Goal: Task Accomplishment & Management: Manage account settings

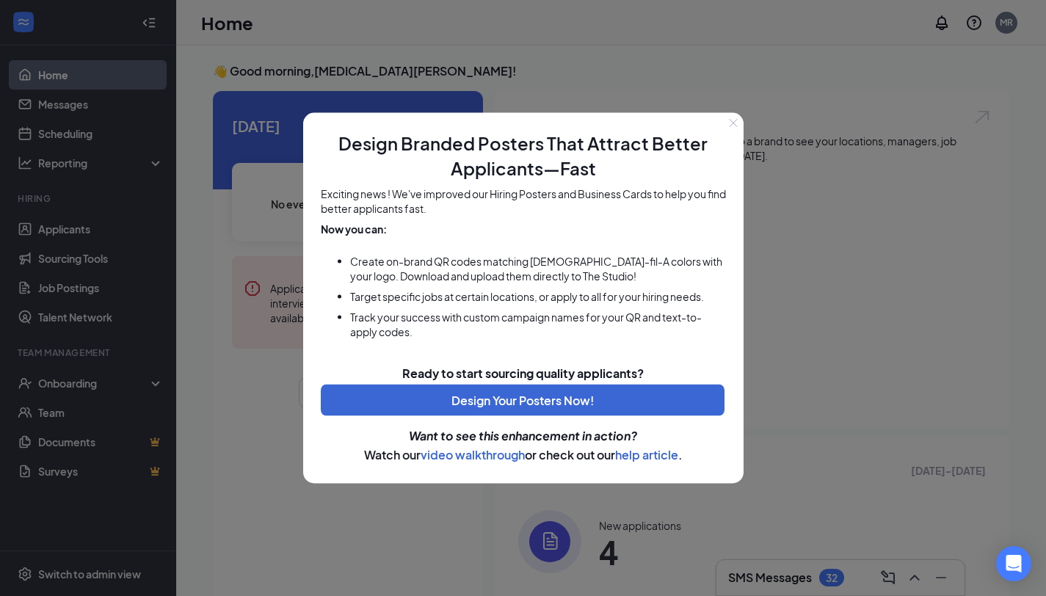
click at [729, 123] on icon "Close" at bounding box center [733, 123] width 9 height 9
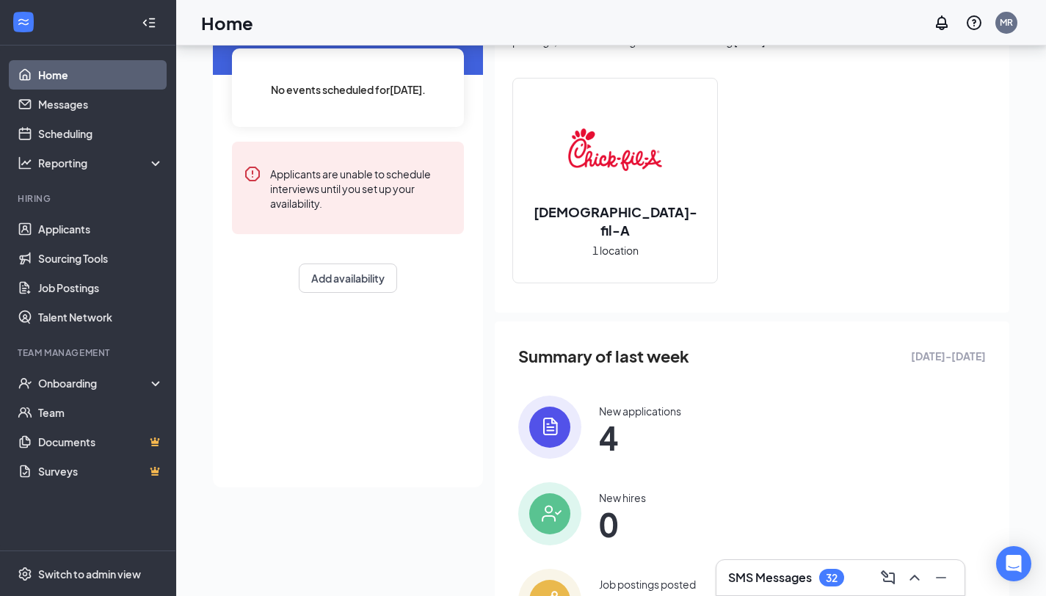
scroll to position [121, 0]
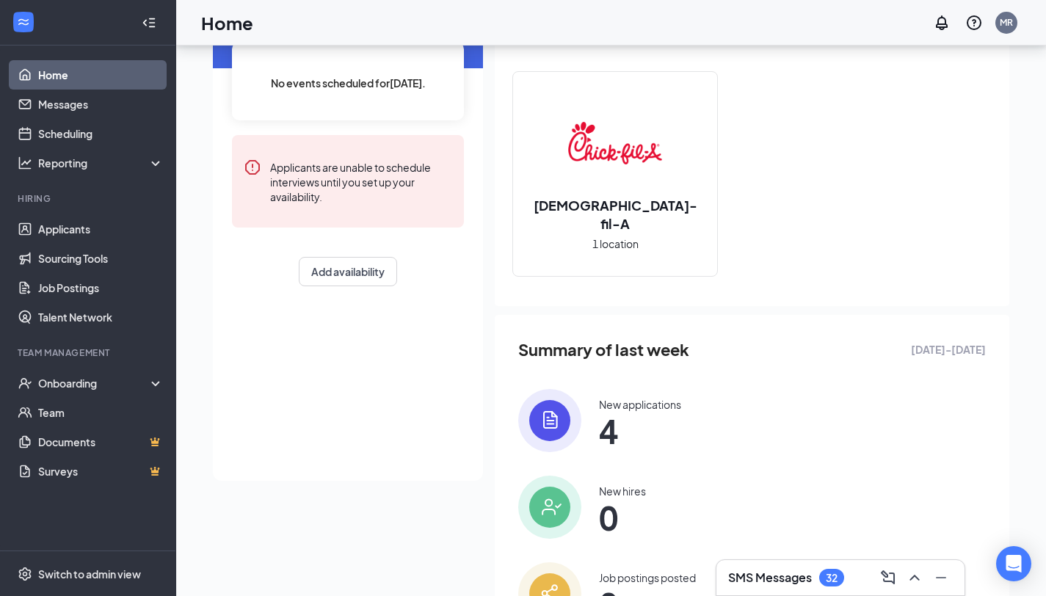
click at [628, 429] on span "4" at bounding box center [640, 431] width 82 height 26
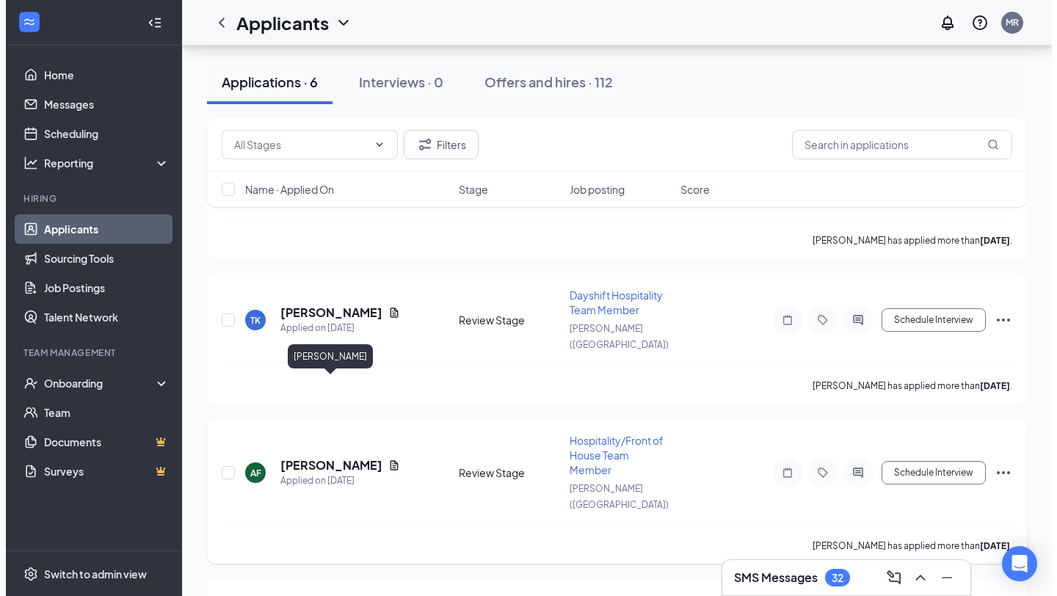
scroll to position [551, 0]
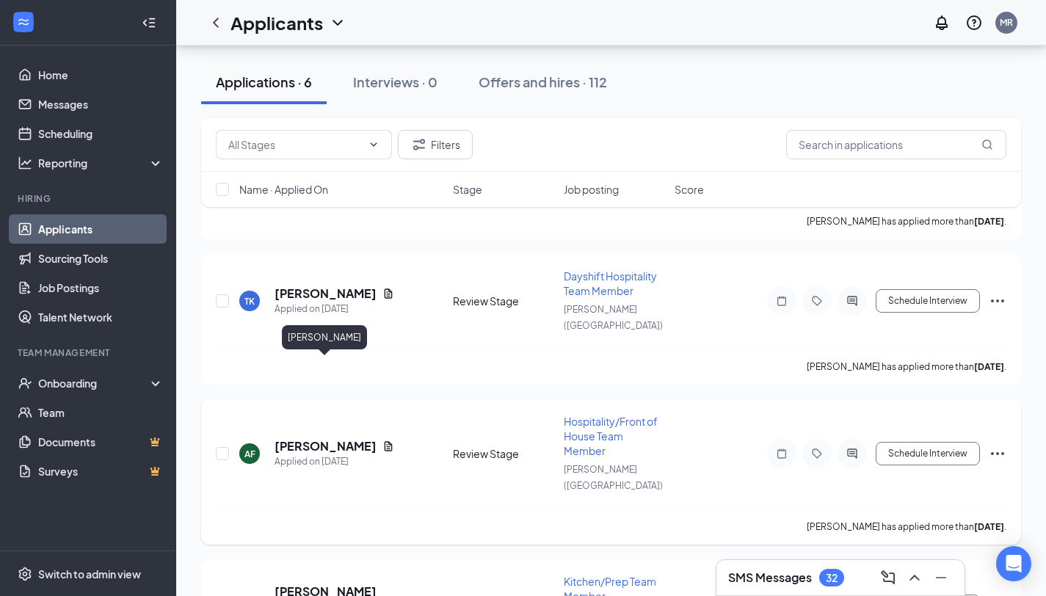
click at [349, 438] on h5 "[PERSON_NAME]" at bounding box center [326, 446] width 102 height 16
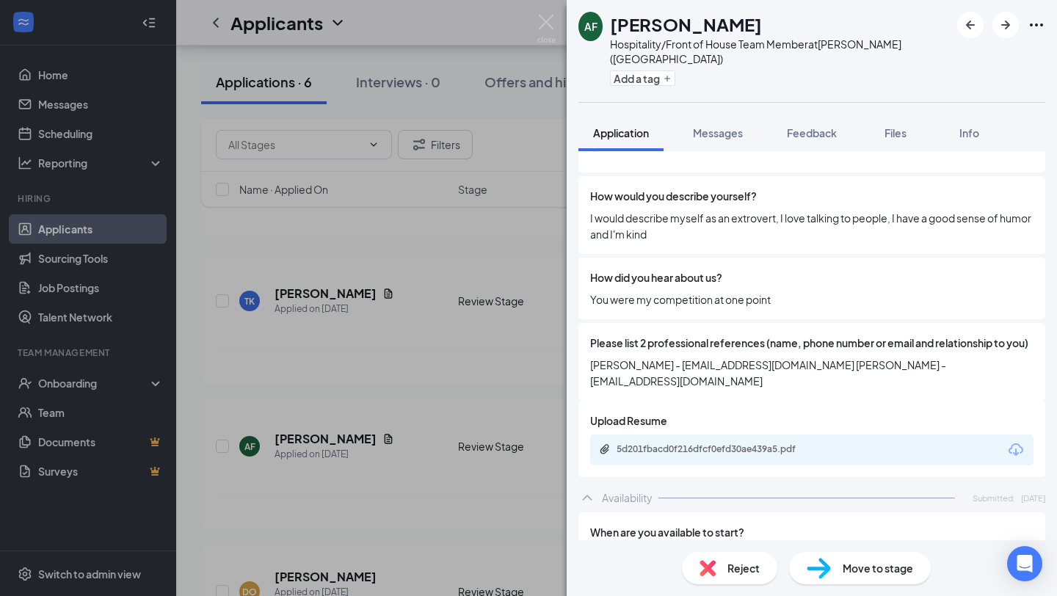
scroll to position [1192, 0]
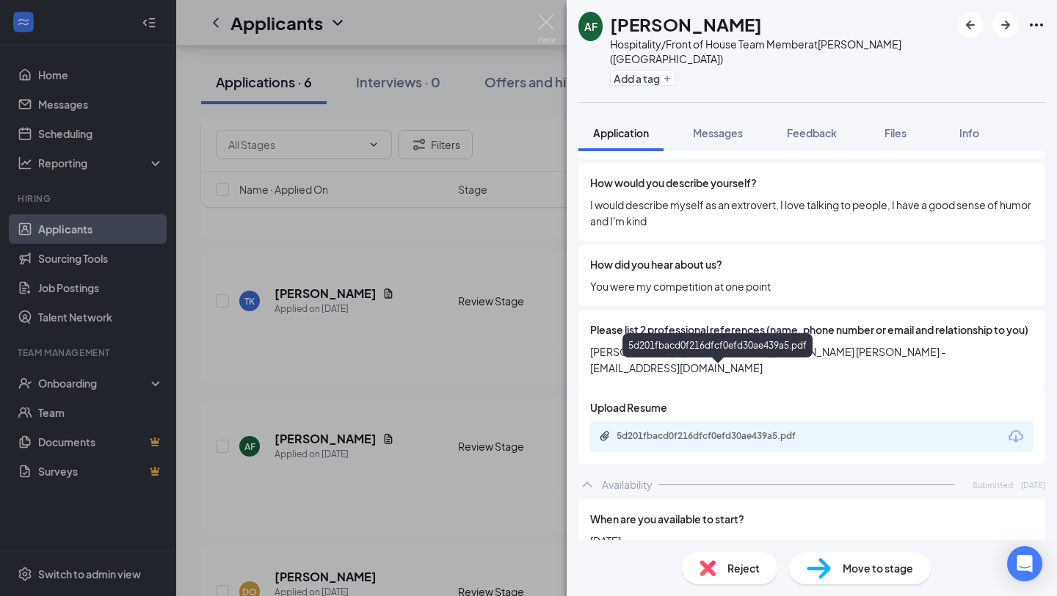
click at [695, 430] on div "5d201fbacd0f216dfcf0efd30ae439a5.pdf" at bounding box center [720, 436] width 206 height 12
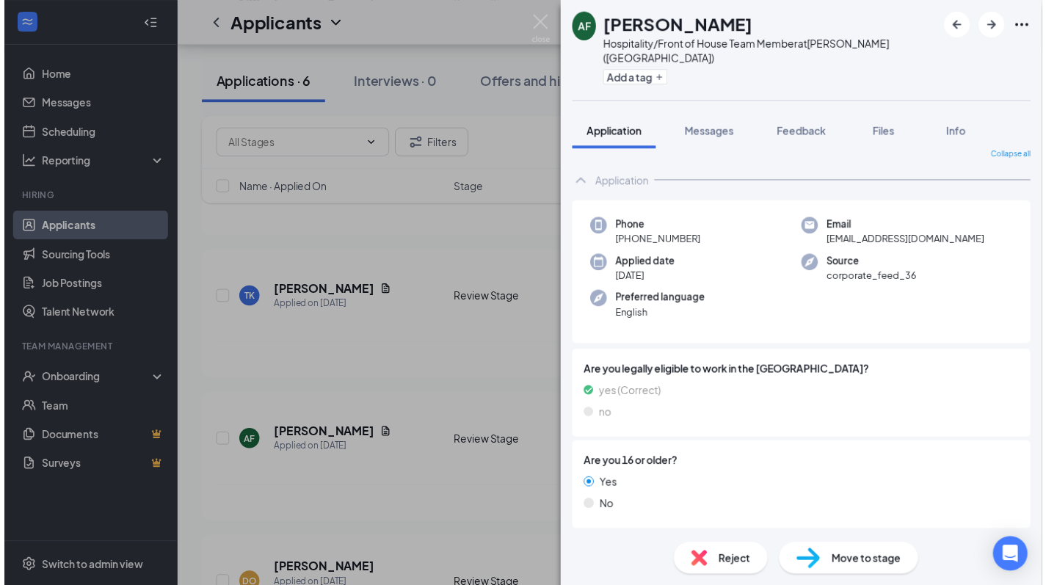
scroll to position [0, 0]
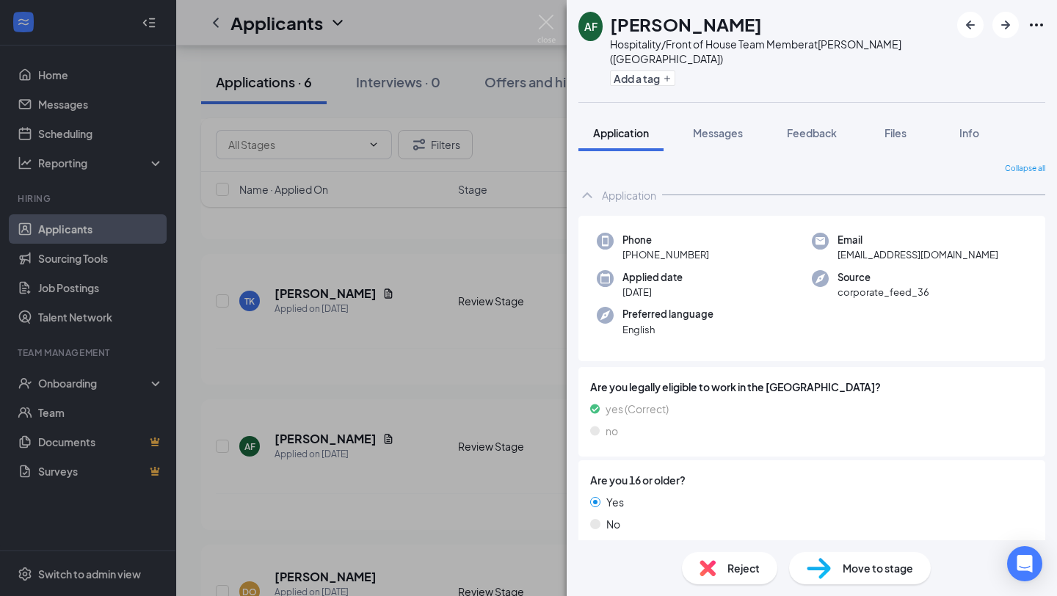
click at [738, 573] on span "Reject" at bounding box center [744, 568] width 32 height 16
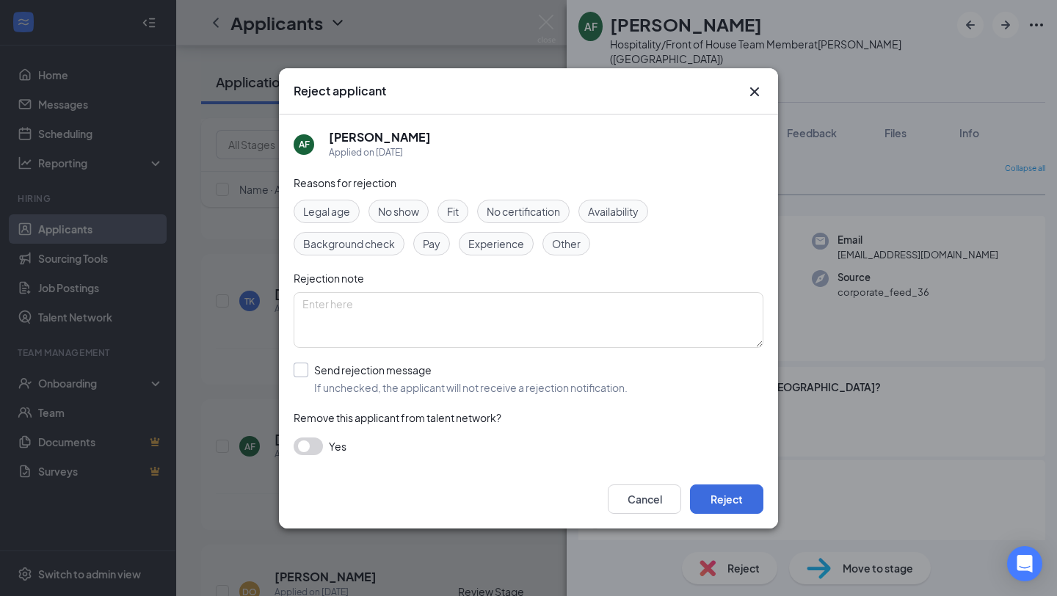
click at [304, 370] on input "Send rejection message If unchecked, the applicant will not receive a rejection…" at bounding box center [461, 379] width 334 height 32
checkbox input "true"
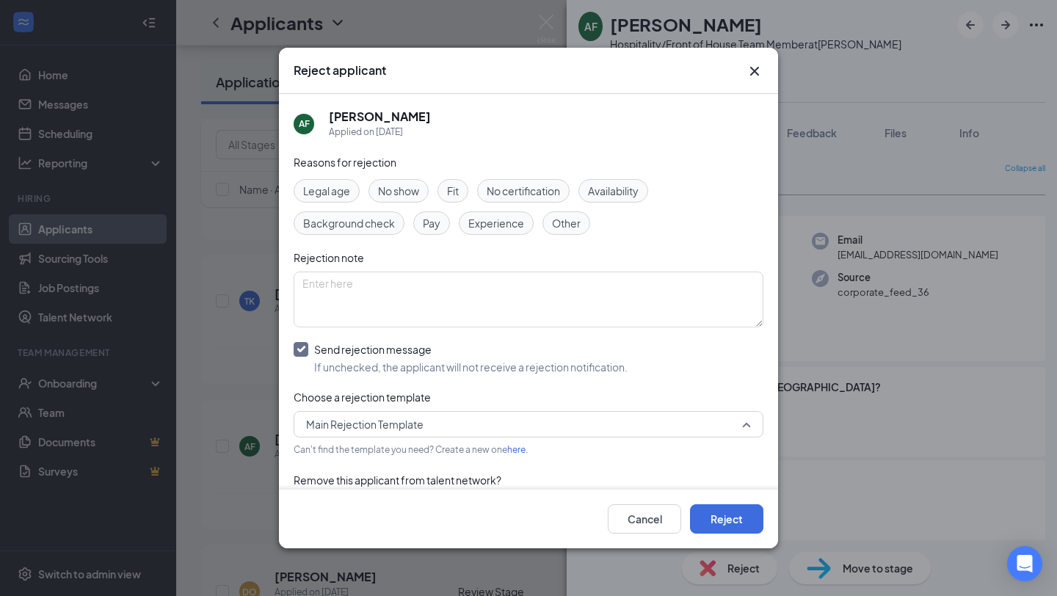
click at [445, 416] on span "Main Rejection Template" at bounding box center [522, 424] width 432 height 22
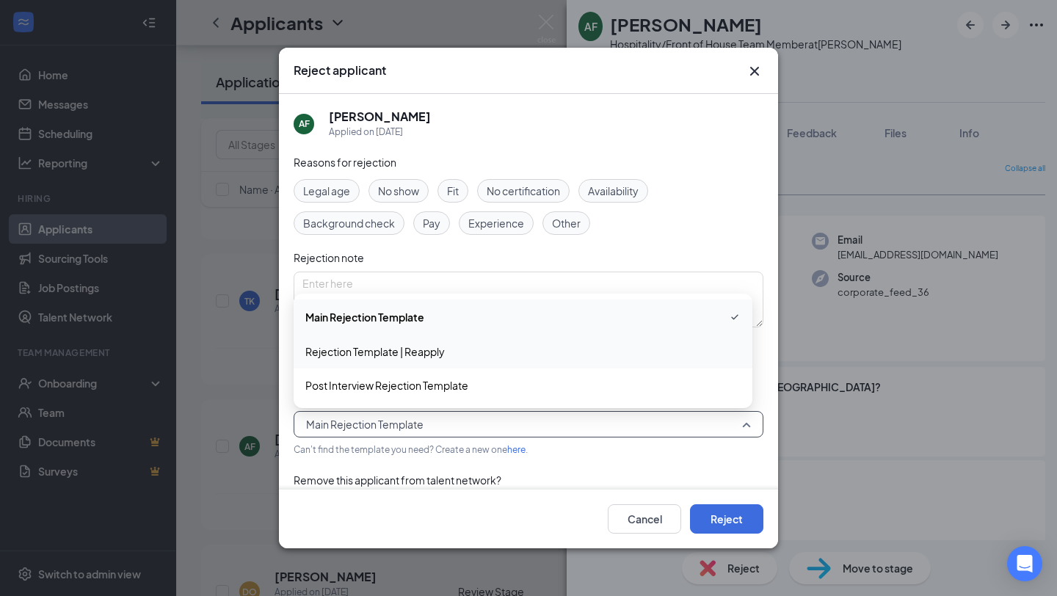
click at [414, 344] on span "Rejection Template | Reapply" at bounding box center [375, 352] width 140 height 16
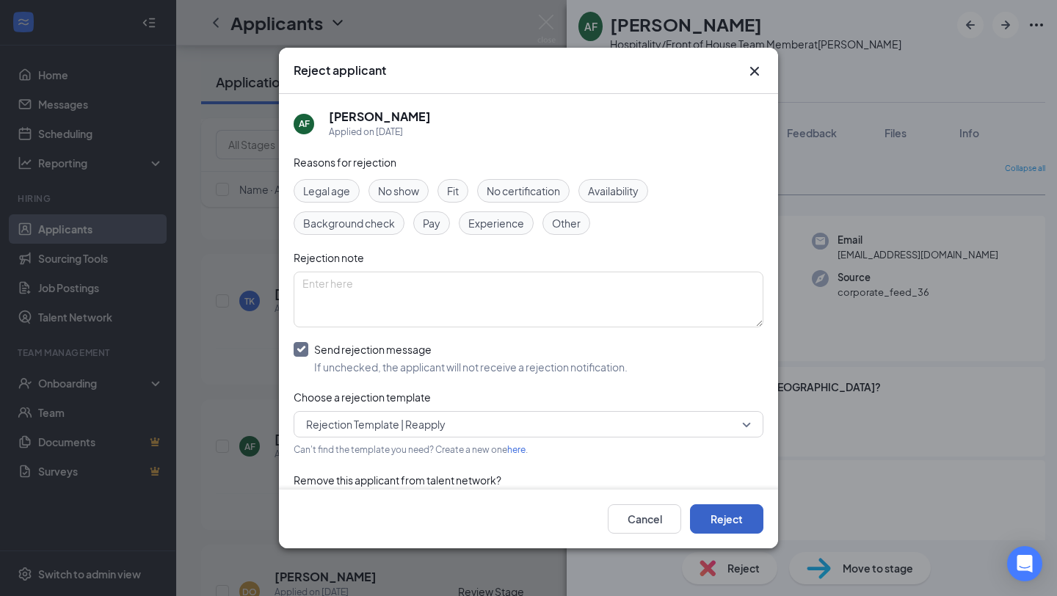
click at [725, 517] on button "Reject" at bounding box center [726, 518] width 73 height 29
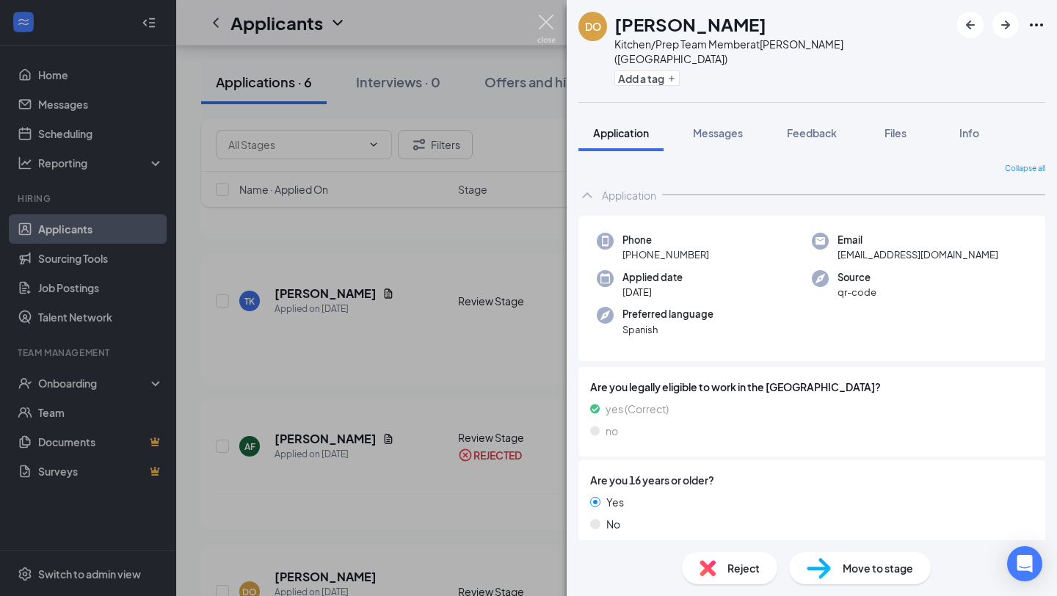
click at [547, 23] on img at bounding box center [546, 29] width 18 height 29
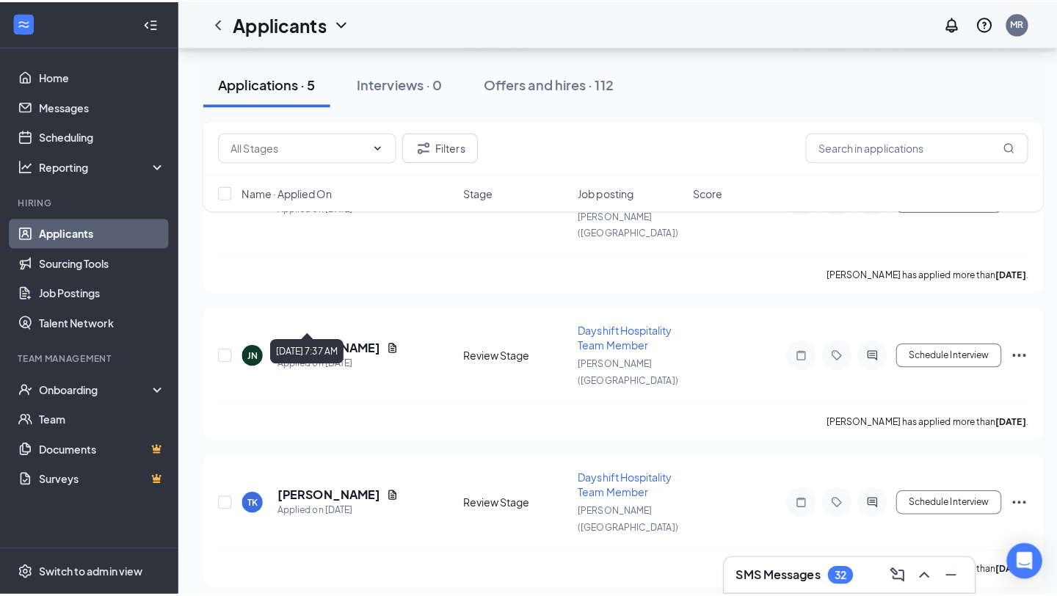
scroll to position [363, 0]
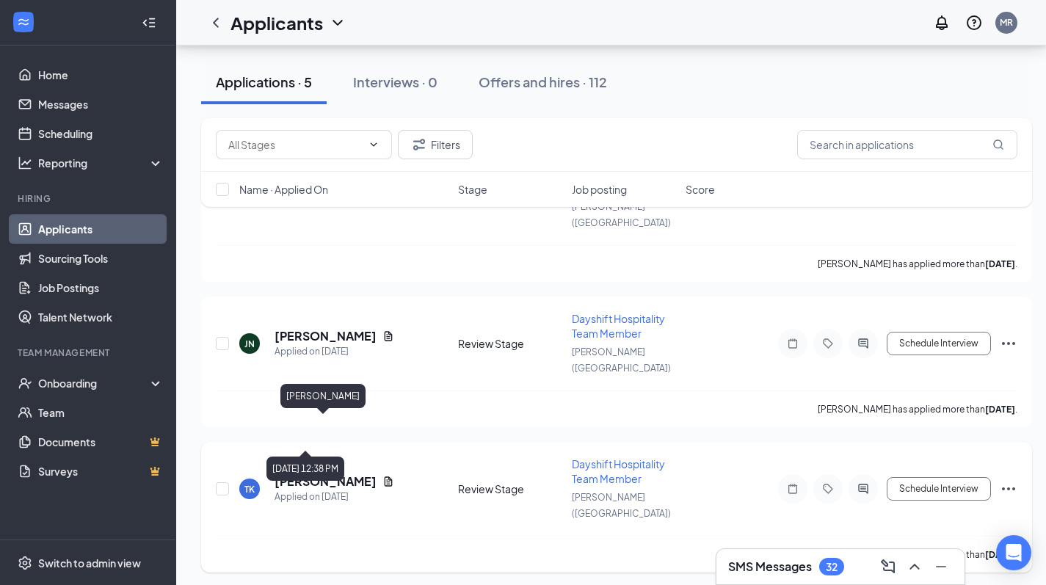
click at [337, 474] on h5 "[PERSON_NAME]" at bounding box center [326, 482] width 102 height 16
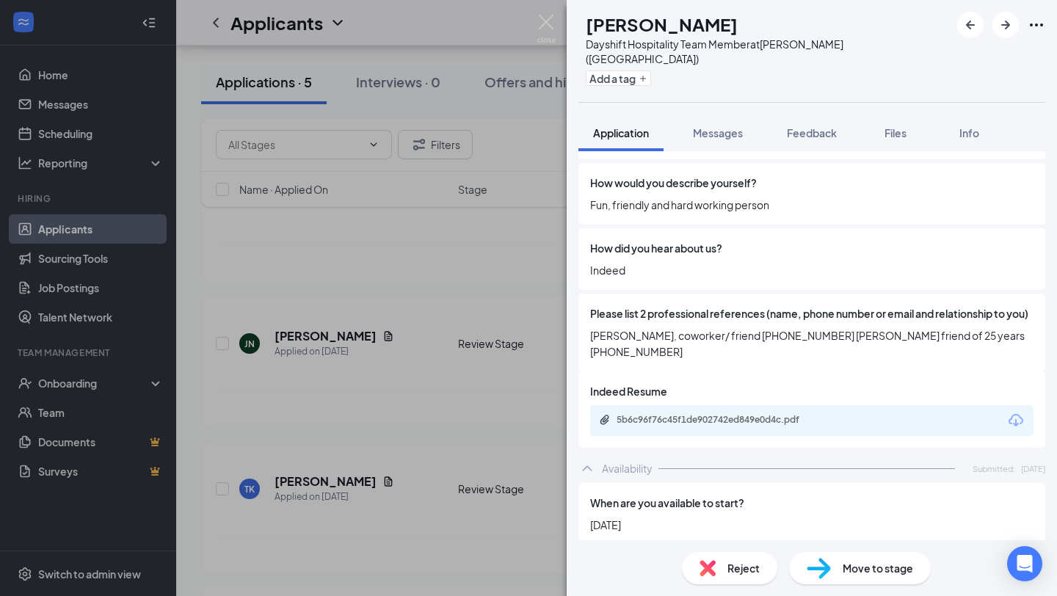
scroll to position [1162, 0]
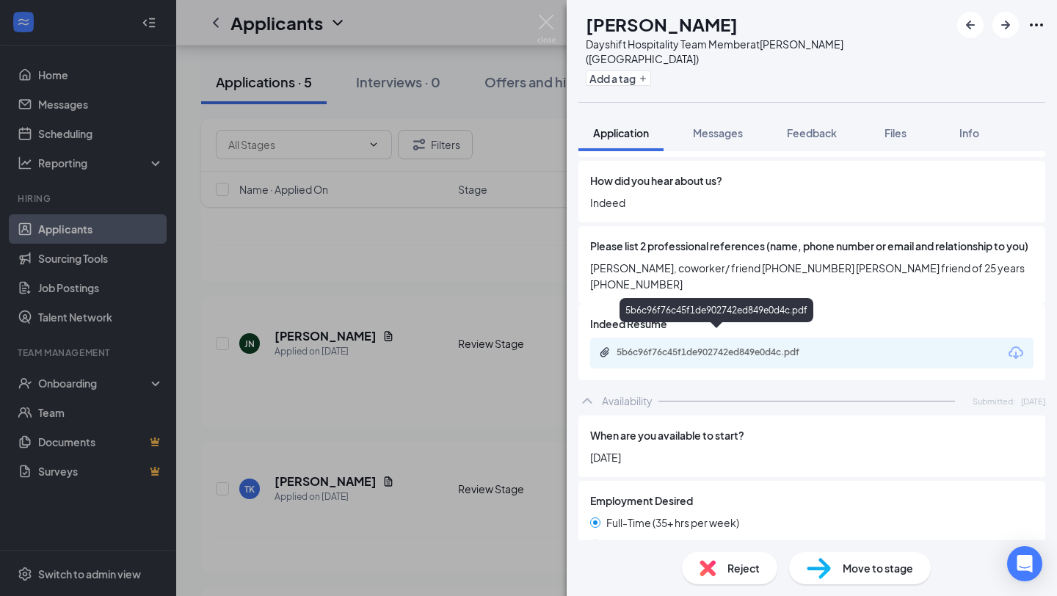
click at [768, 347] on div "5b6c96f76c45f1de902742ed849e0d4c.pdf" at bounding box center [720, 353] width 206 height 12
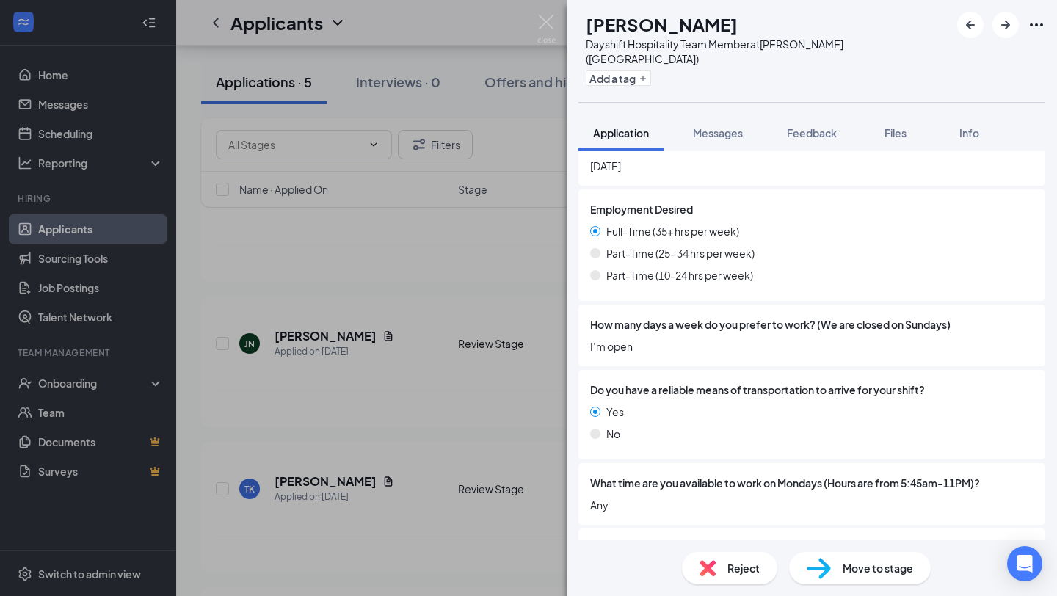
scroll to position [1454, 0]
click at [632, 345] on div "How many days a week do you prefer to work? (We are closed on Sundays) I’m open" at bounding box center [812, 335] width 467 height 62
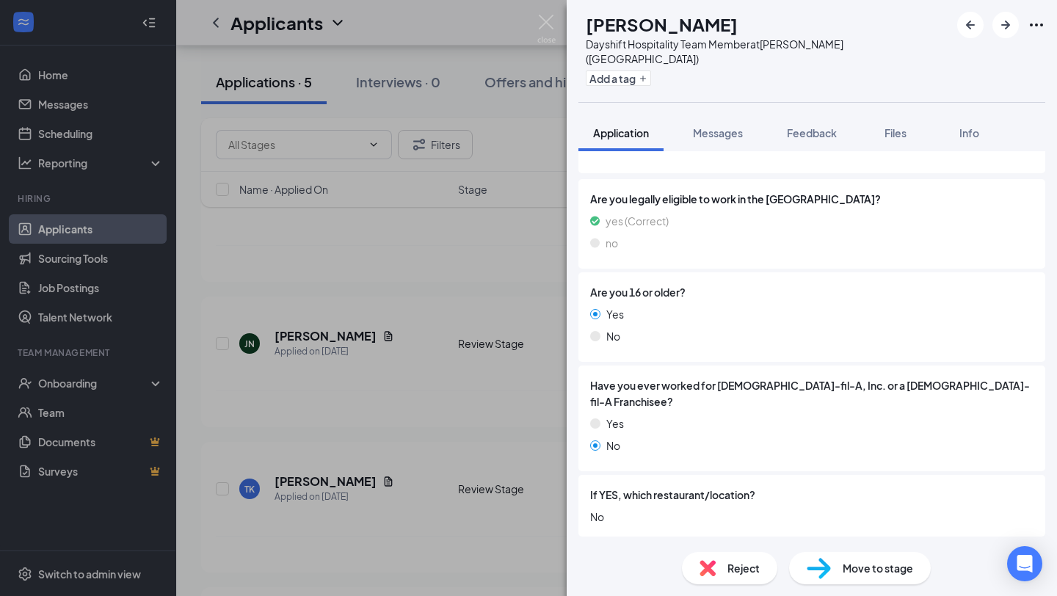
scroll to position [0, 0]
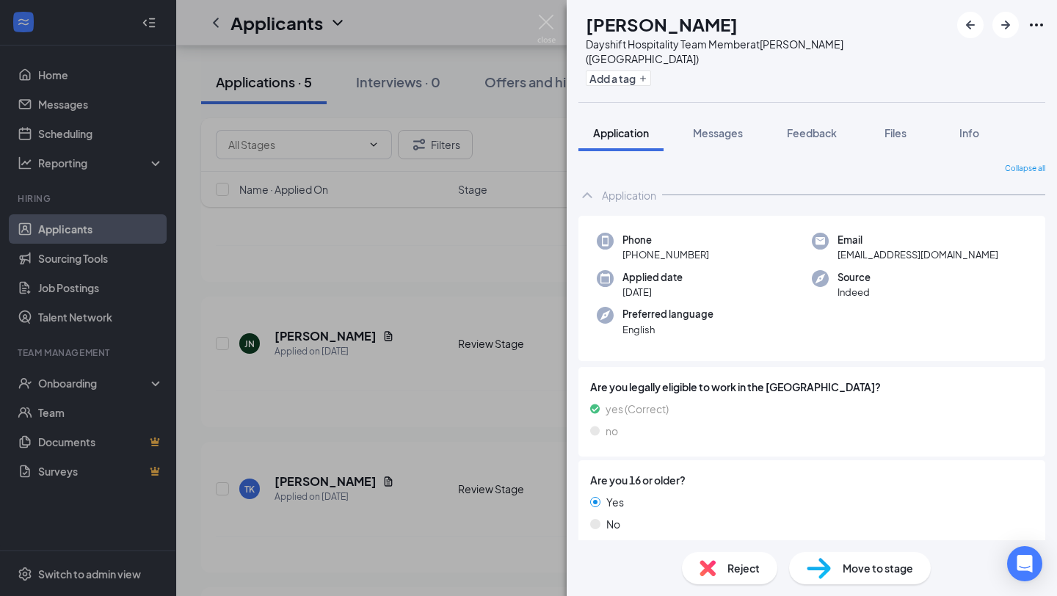
click at [849, 576] on div "Move to stage" at bounding box center [860, 568] width 142 height 32
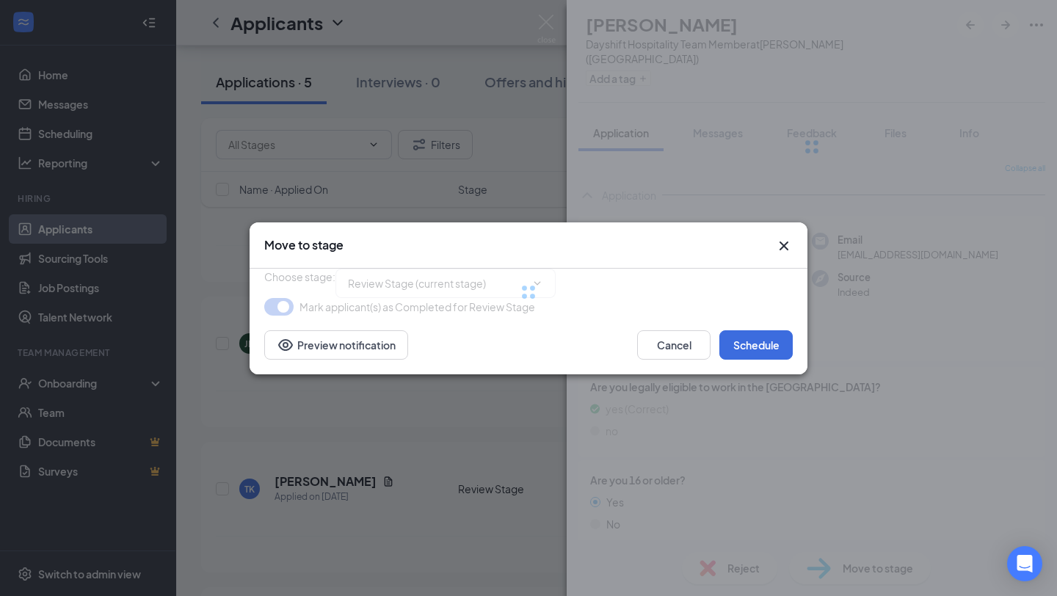
type input "Onsite Interview (next stage)"
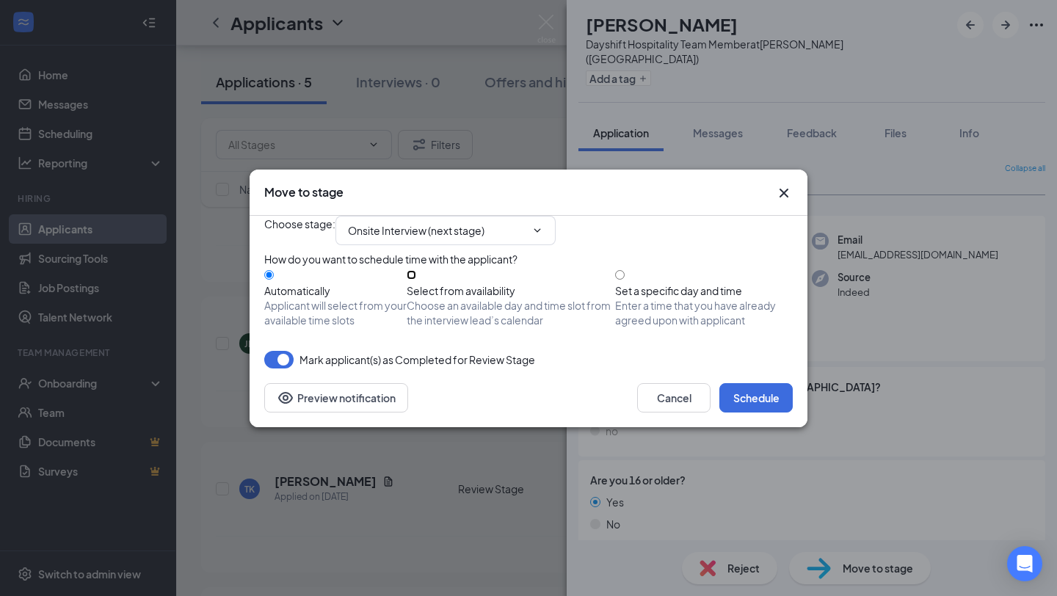
click at [416, 270] on input "Select from availability Choose an available day and time slot from the intervi…" at bounding box center [412, 275] width 10 height 10
radio input "true"
radio input "false"
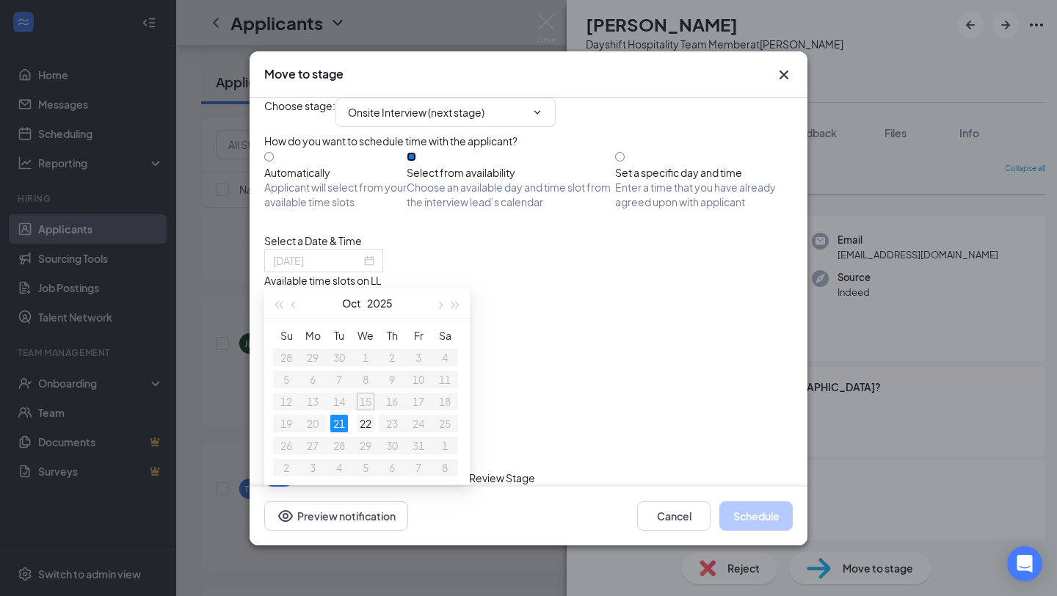
click at [368, 418] on div "22" at bounding box center [366, 424] width 18 height 18
click at [339, 421] on div "21" at bounding box center [339, 424] width 18 height 18
type input "[DATE]"
click at [546, 321] on div "2:15PM - 2:30PM" at bounding box center [404, 313] width 281 height 16
click at [546, 365] on div "2:45PM - 3:00PM" at bounding box center [404, 357] width 281 height 16
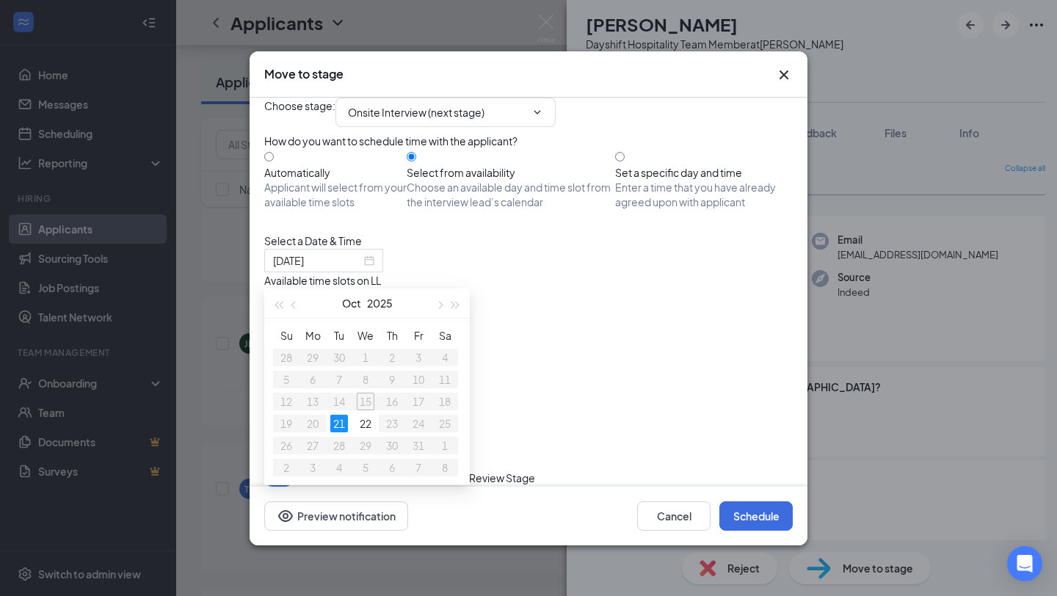
click at [546, 397] on div "3:15PM - 3:30PM" at bounding box center [404, 389] width 281 height 16
click at [546, 353] on div "2:45PM - 3:00PM" at bounding box center [404, 345] width 281 height 16
click at [546, 337] on div "2:30PM - 2:45PM" at bounding box center [404, 329] width 281 height 16
click at [546, 321] on div "2:15PM - 2:30PM" at bounding box center [404, 313] width 281 height 16
click at [742, 518] on button "Schedule" at bounding box center [756, 515] width 73 height 29
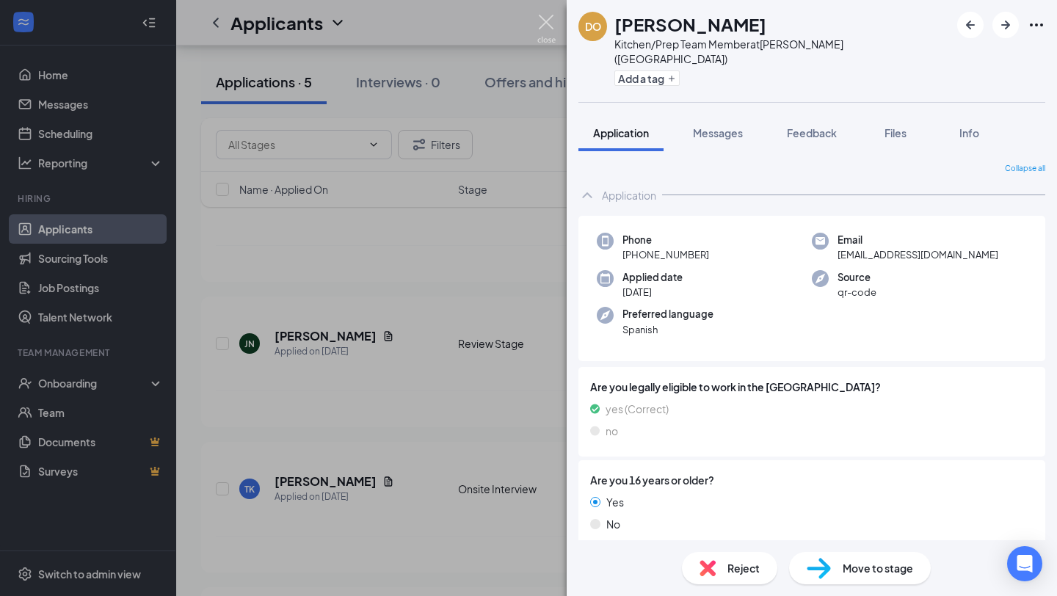
click at [548, 21] on img at bounding box center [546, 29] width 18 height 29
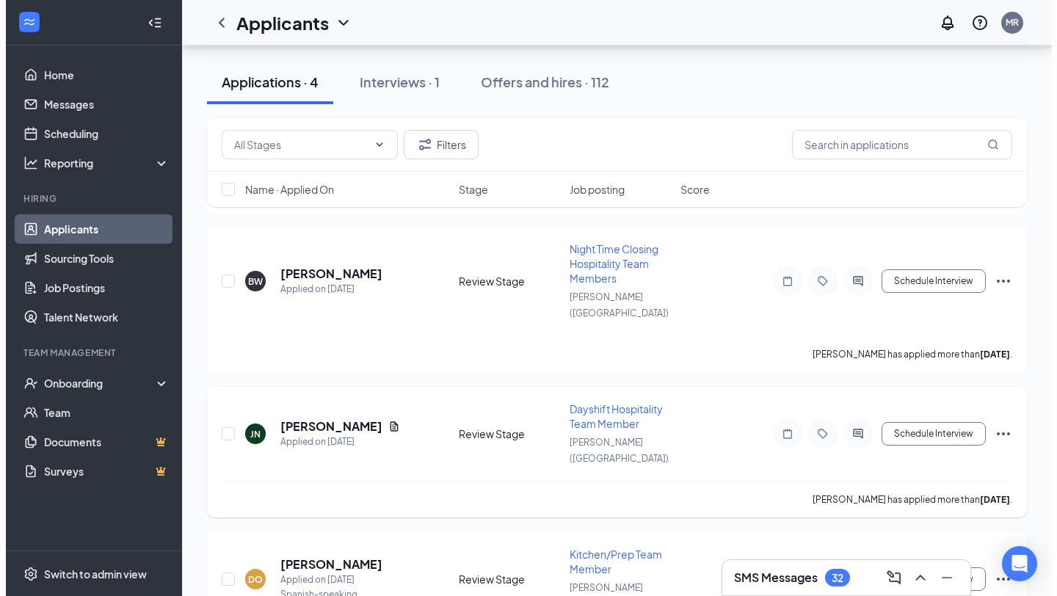
scroll to position [278, 0]
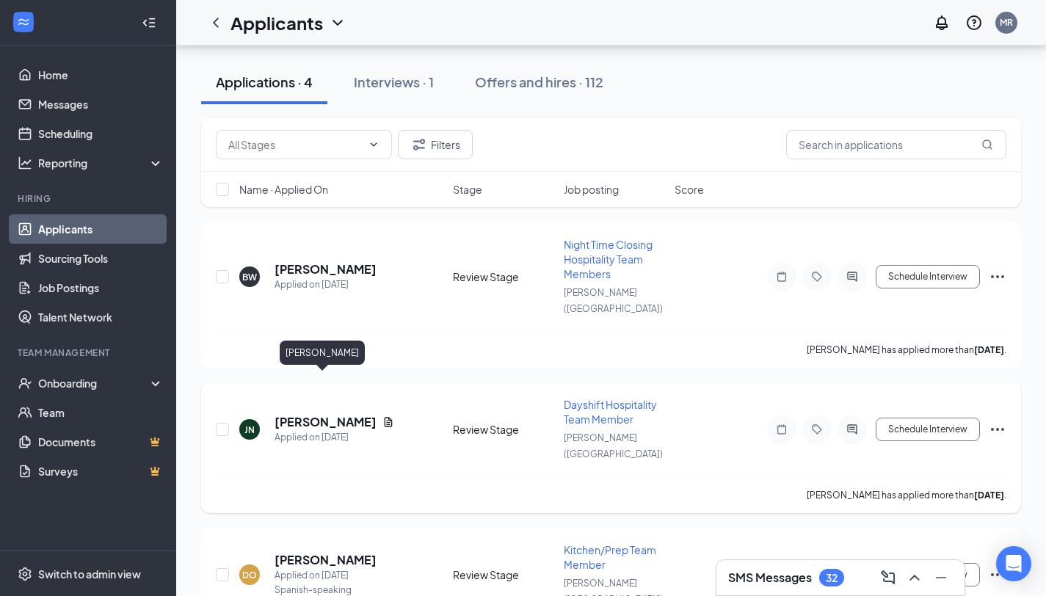
click at [338, 414] on h5 "[PERSON_NAME]" at bounding box center [326, 422] width 102 height 16
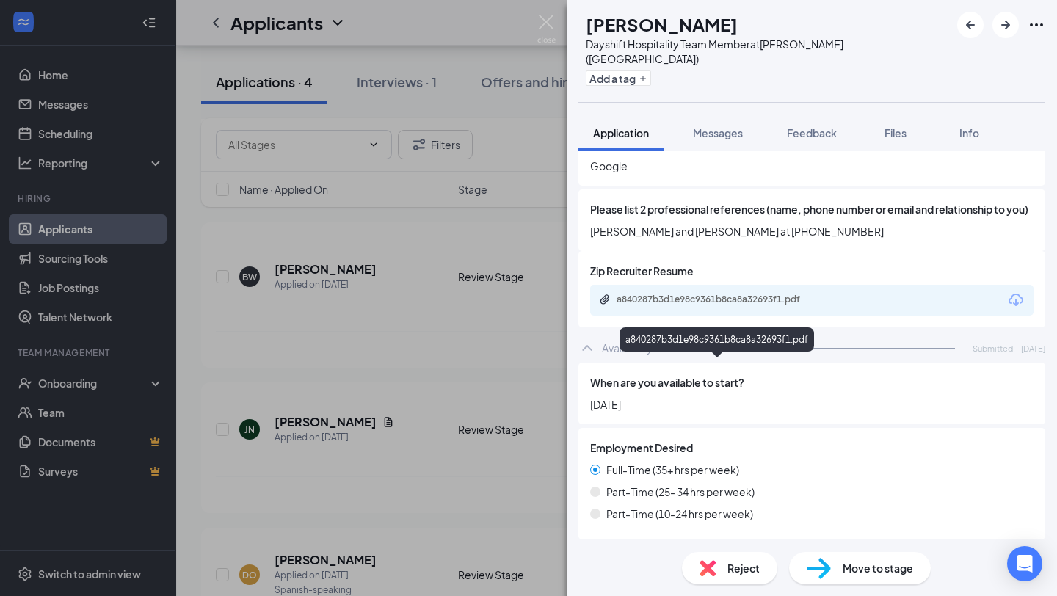
scroll to position [1239, 0]
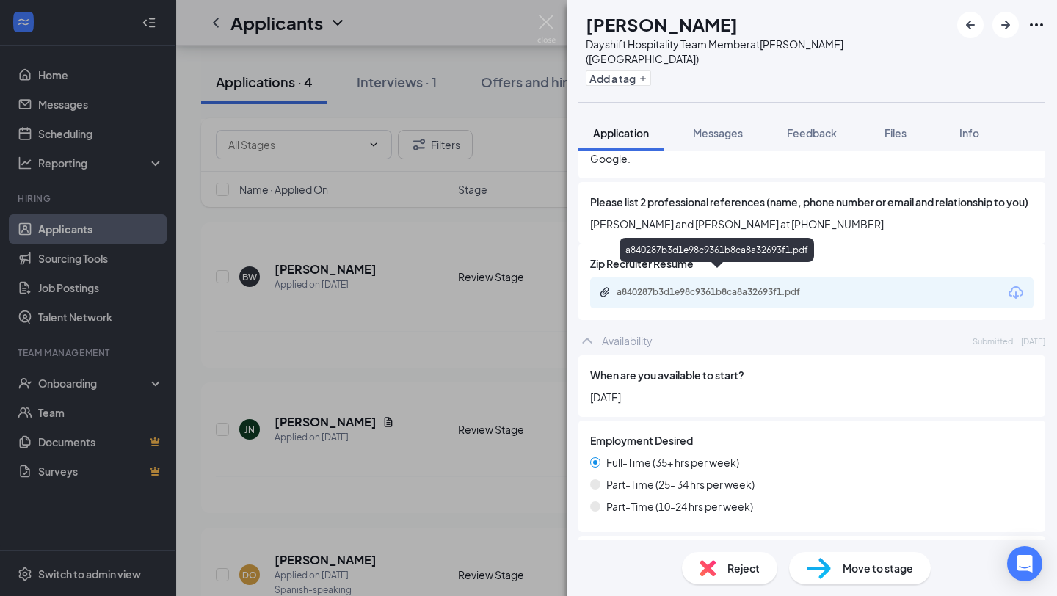
click at [717, 286] on div "a840287b3d1e98c9361b8ca8a32693f1.pdf" at bounding box center [720, 292] width 206 height 12
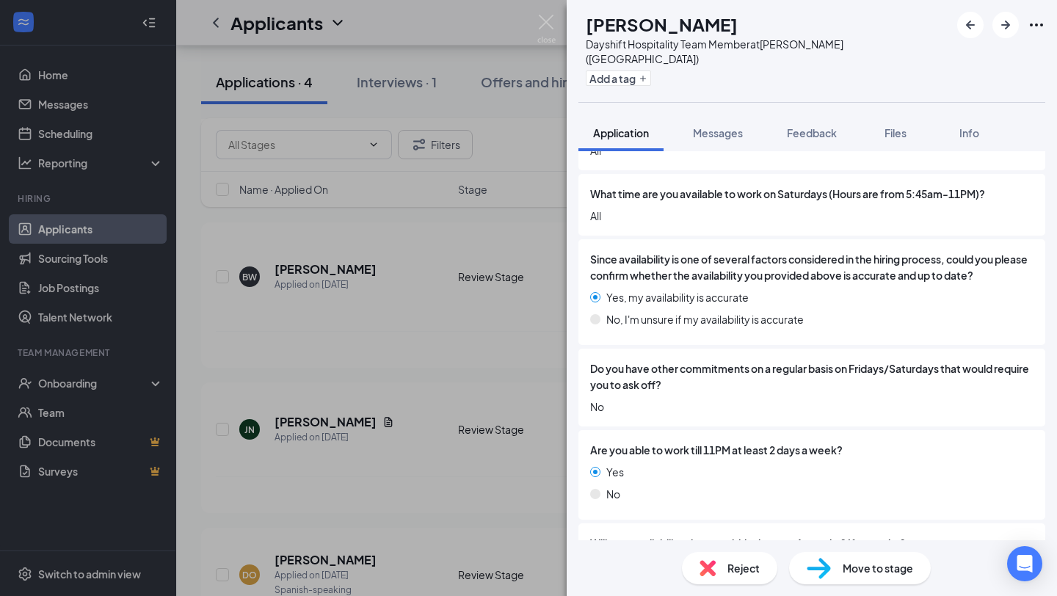
scroll to position [2076, 0]
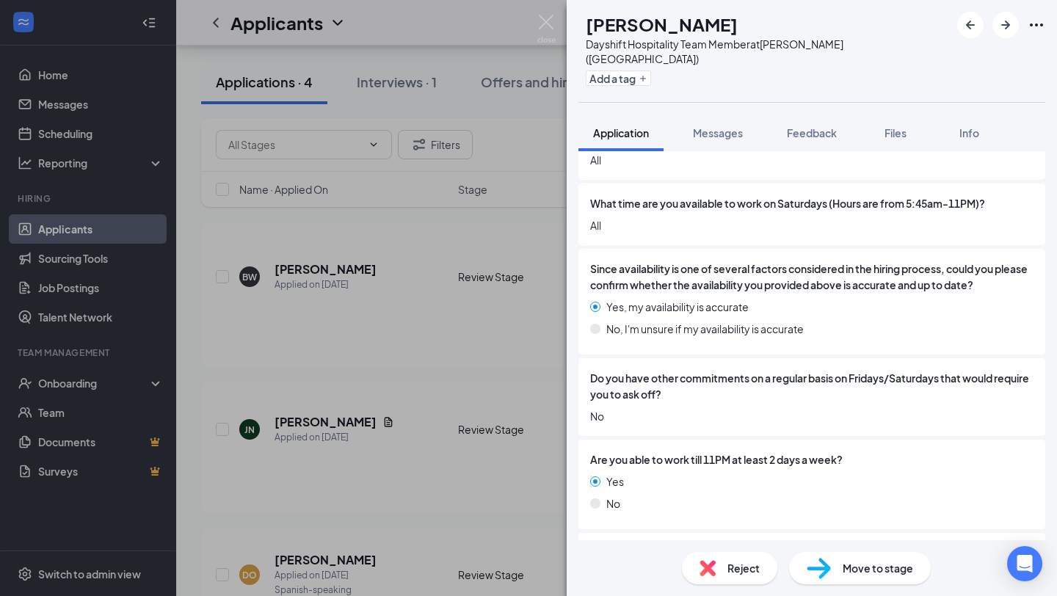
click at [744, 408] on span "No" at bounding box center [811, 416] width 443 height 16
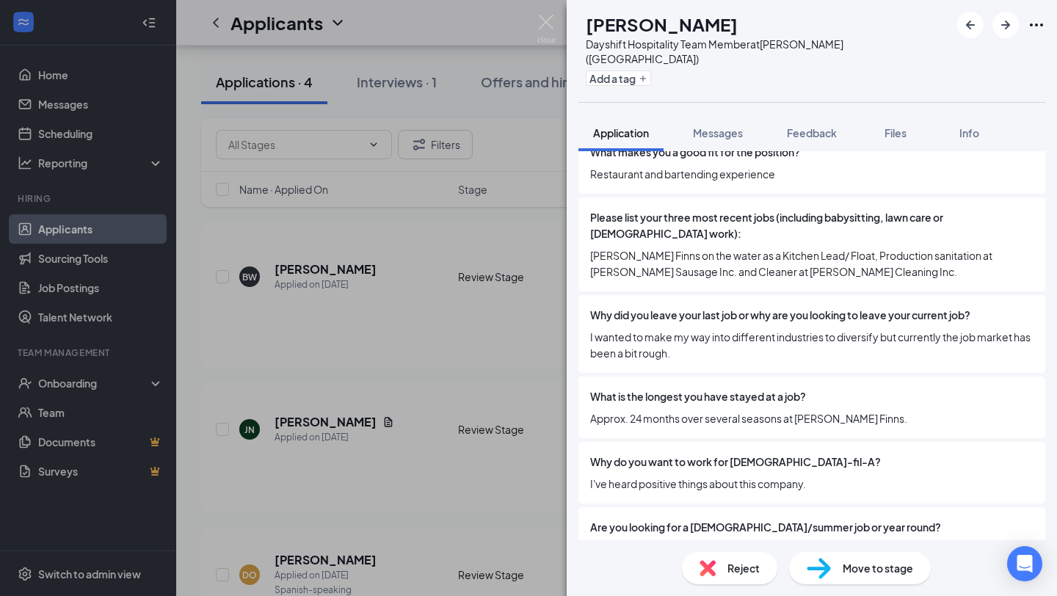
scroll to position [0, 0]
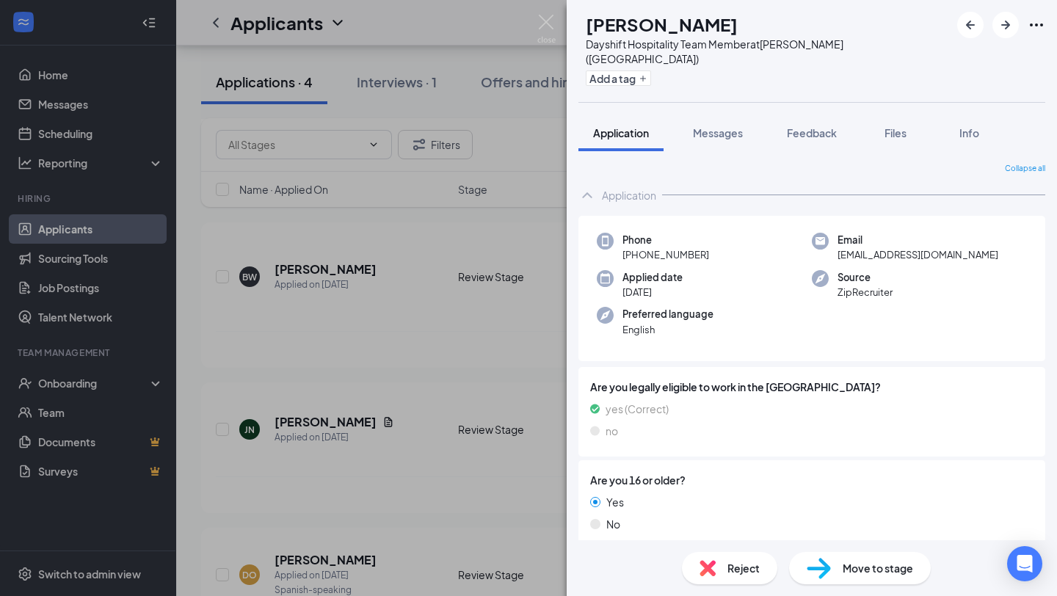
click at [733, 575] on span "Reject" at bounding box center [744, 568] width 32 height 16
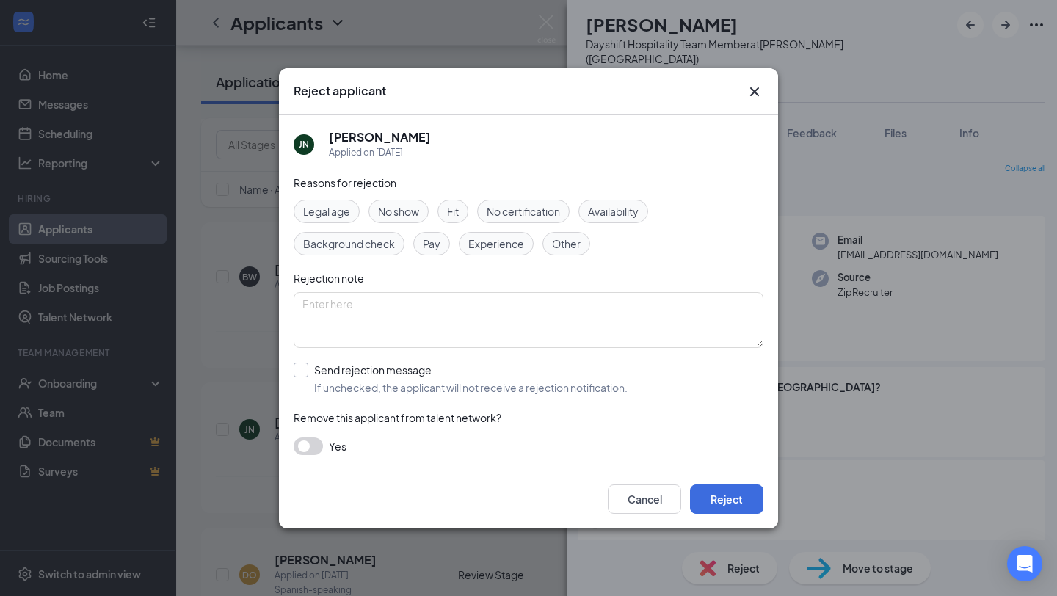
click at [309, 372] on input "Send rejection message If unchecked, the applicant will not receive a rejection…" at bounding box center [461, 379] width 334 height 32
checkbox input "true"
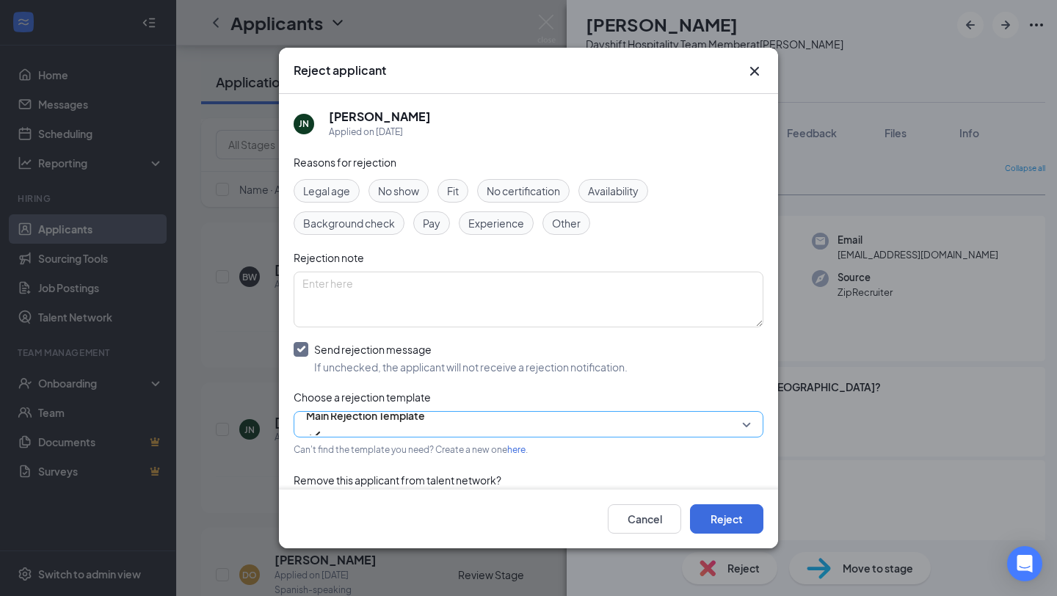
scroll to position [43, 0]
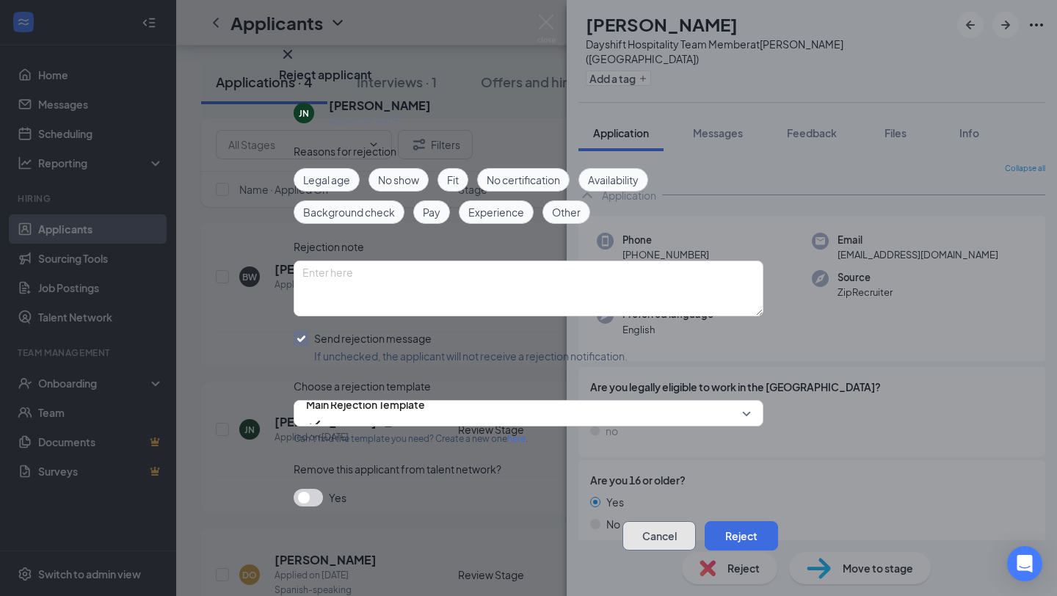
click at [634, 521] on button "Cancel" at bounding box center [659, 535] width 73 height 29
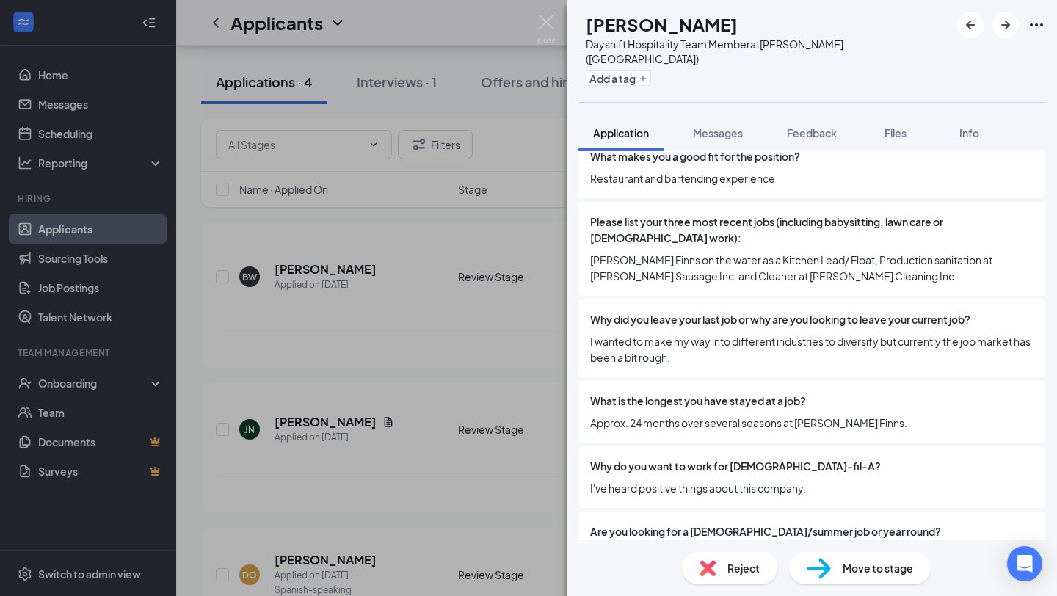
scroll to position [0, 0]
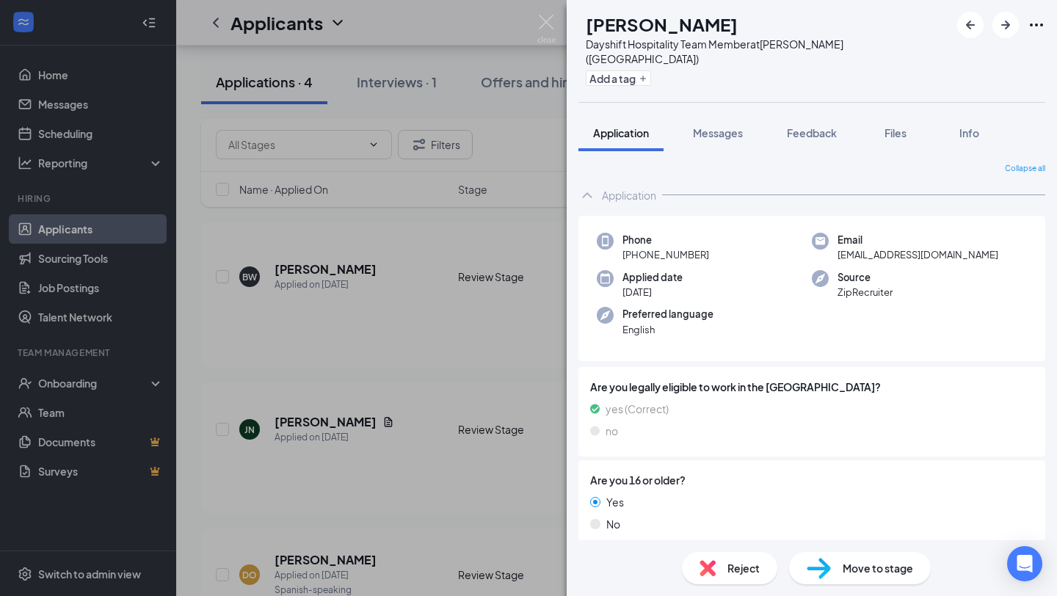
click at [711, 569] on img at bounding box center [708, 568] width 16 height 16
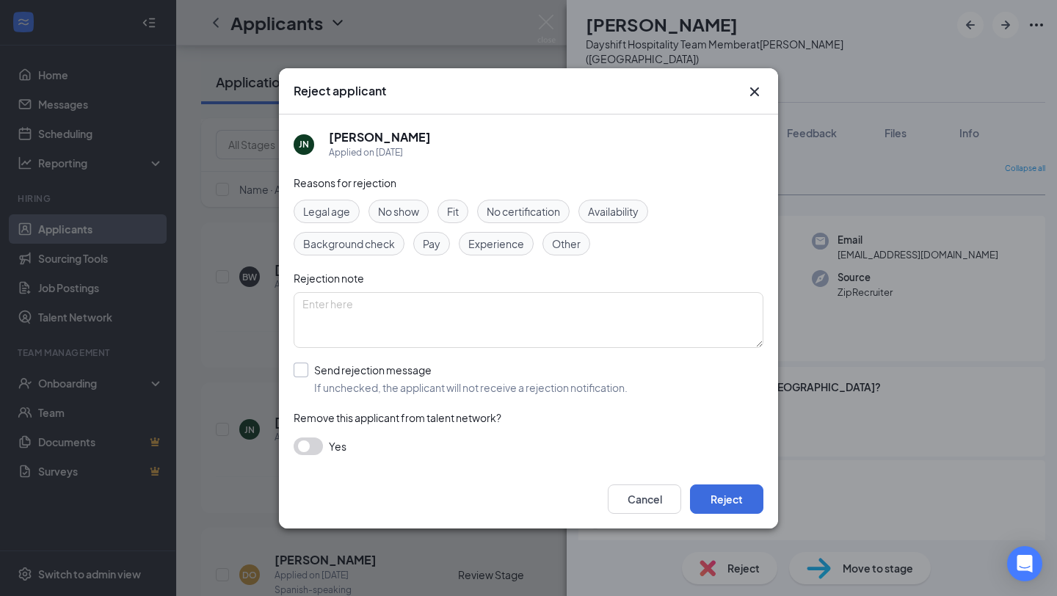
click at [300, 363] on input "Send rejection message If unchecked, the applicant will not receive a rejection…" at bounding box center [461, 379] width 334 height 32
checkbox input "true"
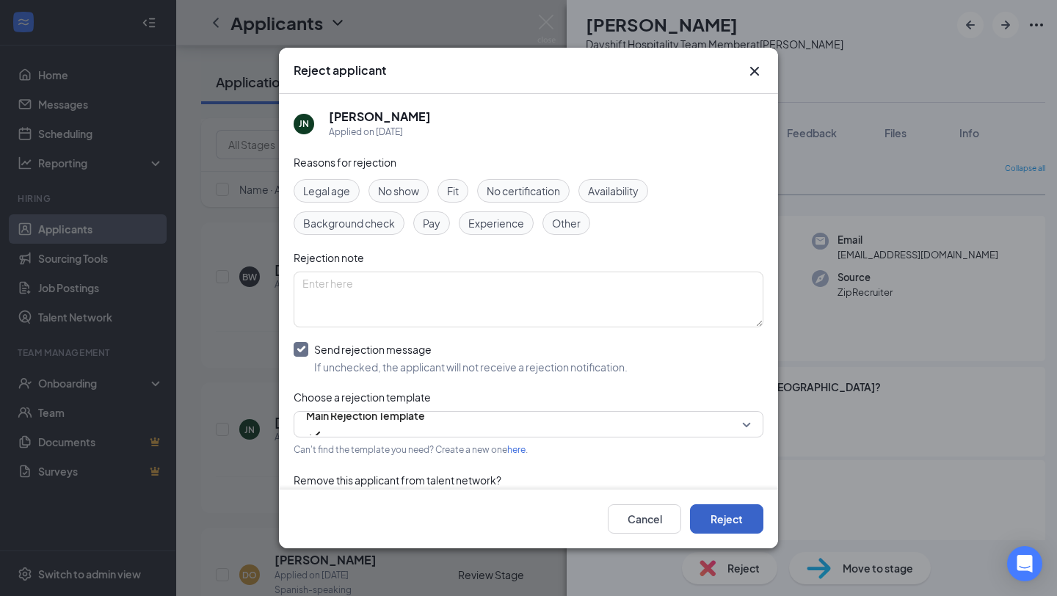
click at [728, 517] on button "Reject" at bounding box center [726, 518] width 73 height 29
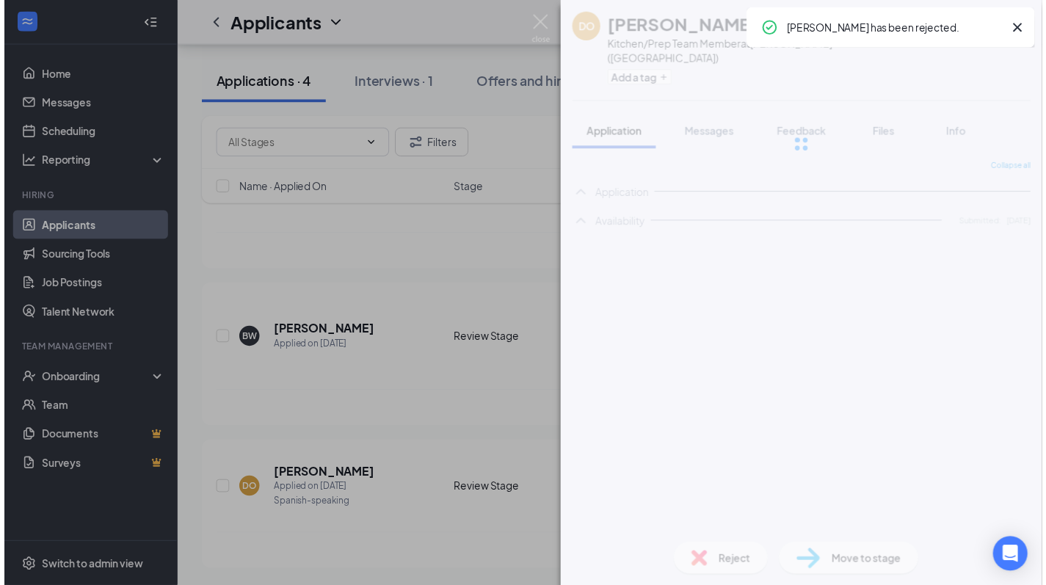
scroll to position [164, 0]
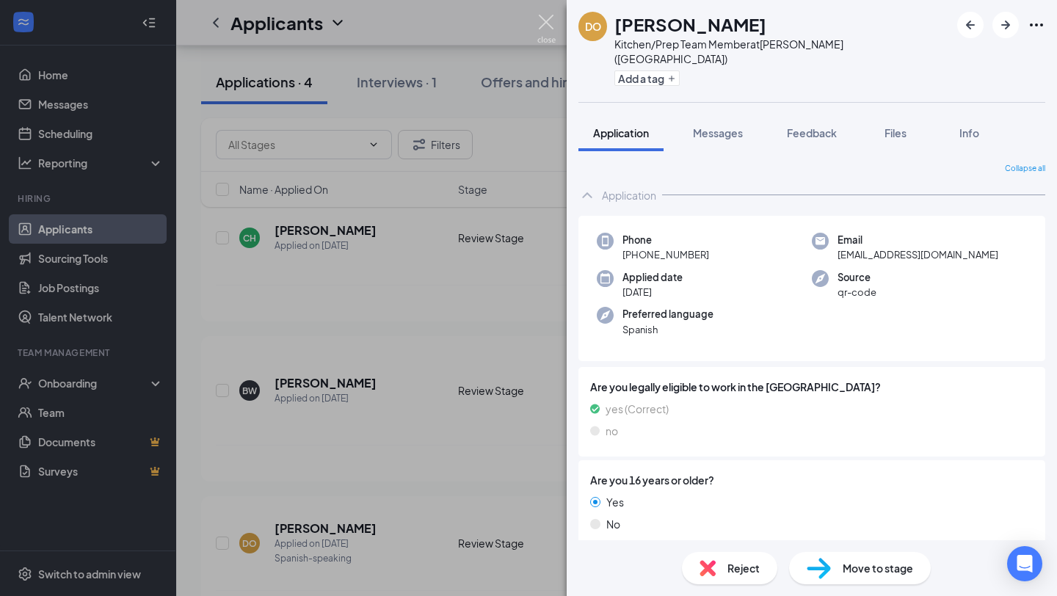
click at [548, 18] on img at bounding box center [546, 29] width 18 height 29
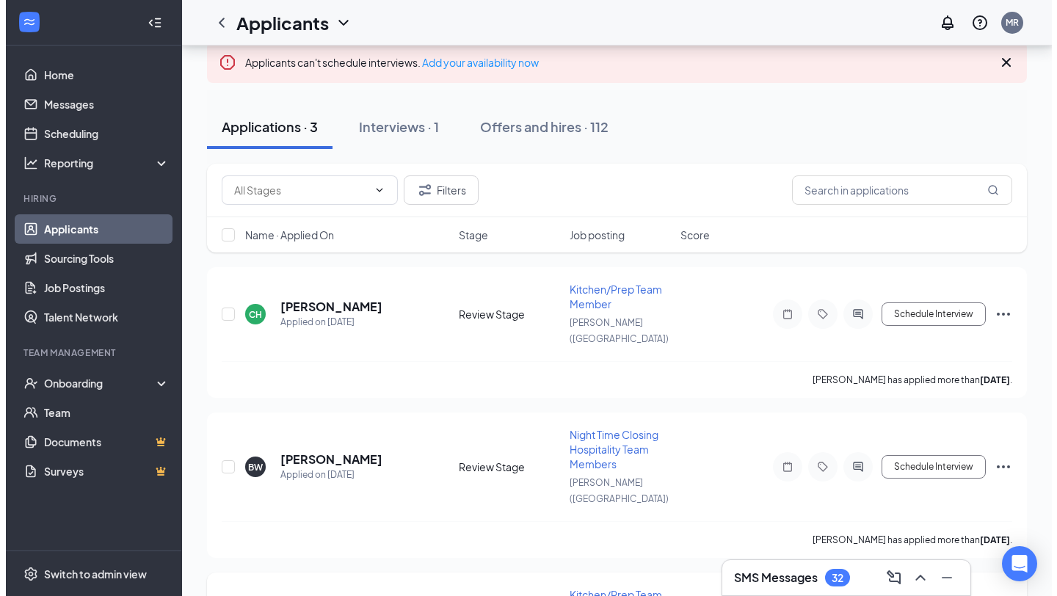
scroll to position [130, 0]
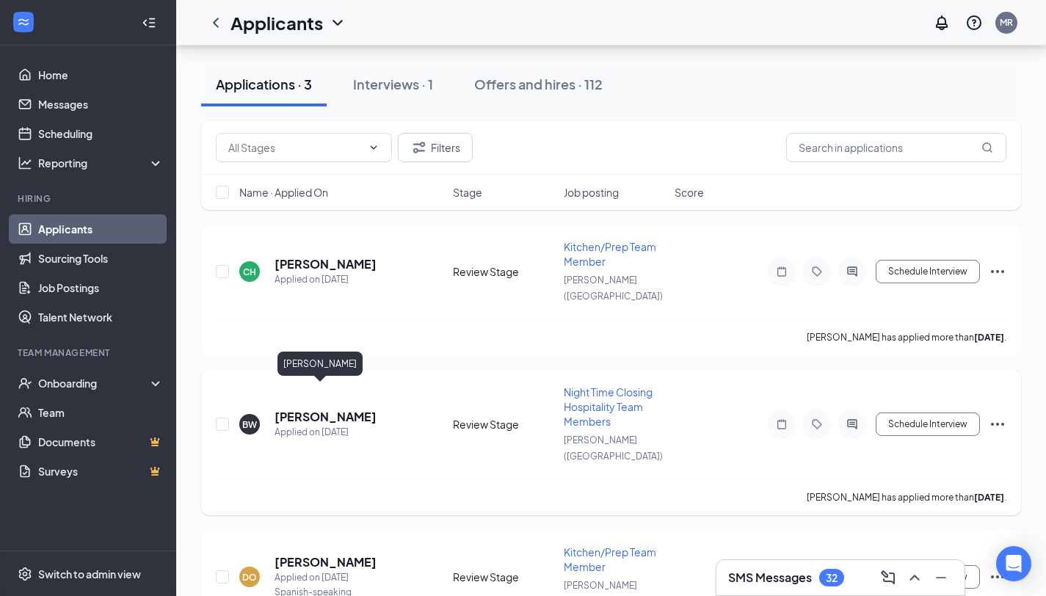
click at [308, 409] on h5 "[PERSON_NAME]" at bounding box center [326, 417] width 102 height 16
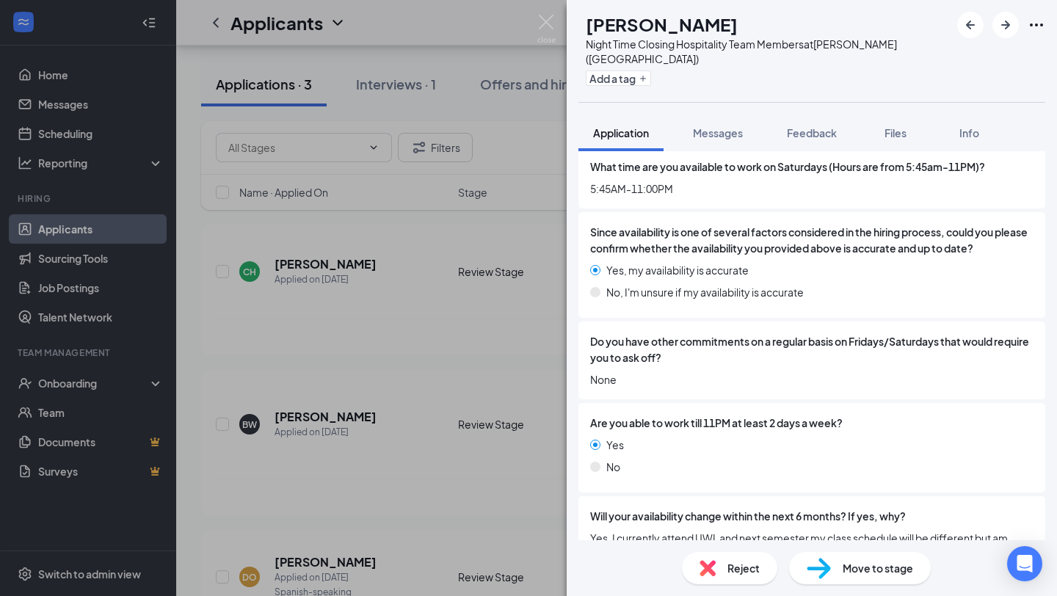
scroll to position [2344, 0]
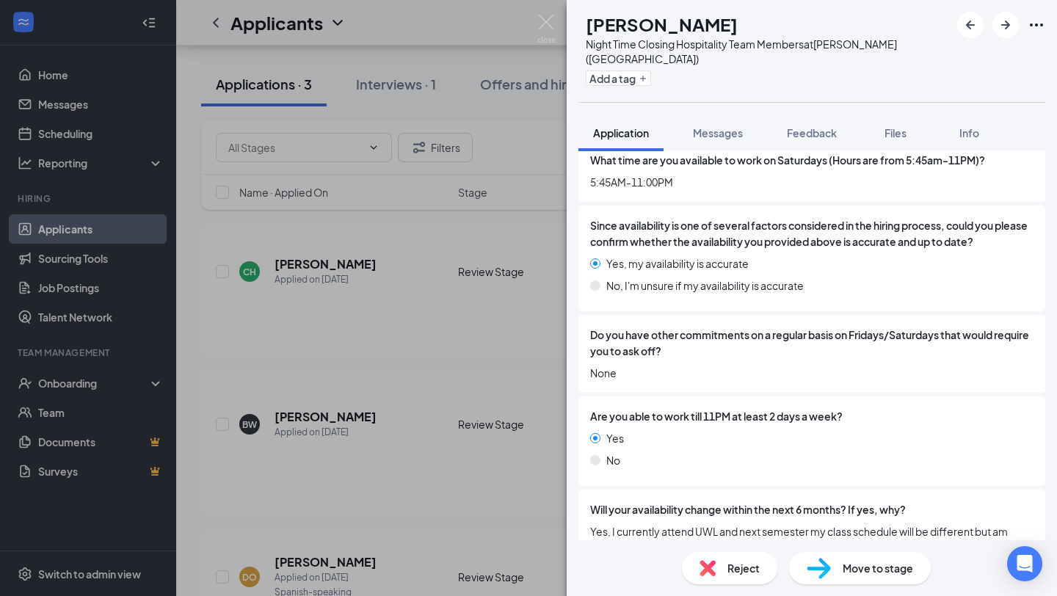
click at [846, 569] on span "Move to stage" at bounding box center [878, 568] width 70 height 16
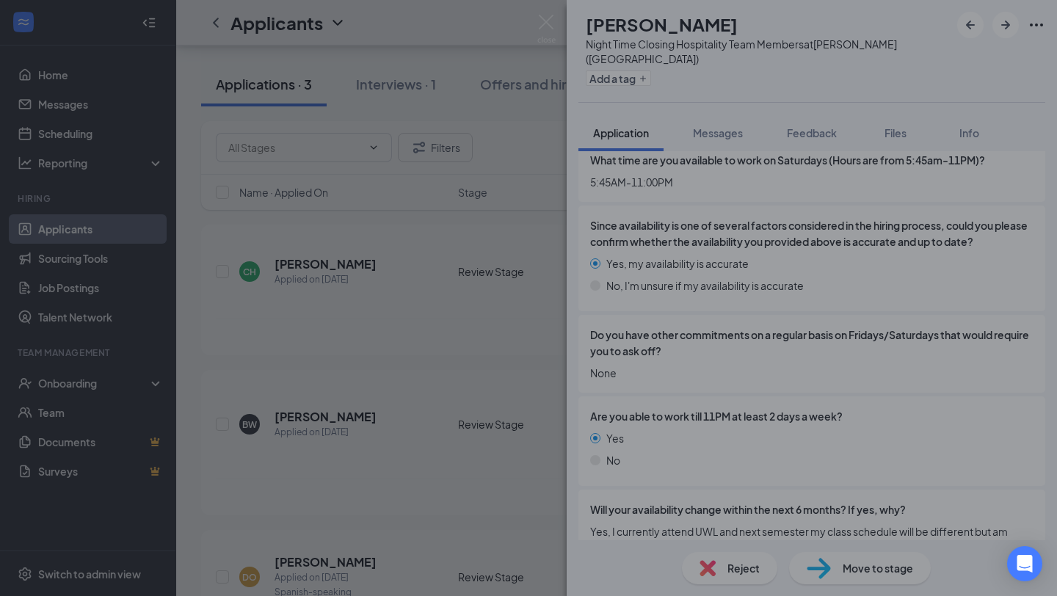
scroll to position [2339, 0]
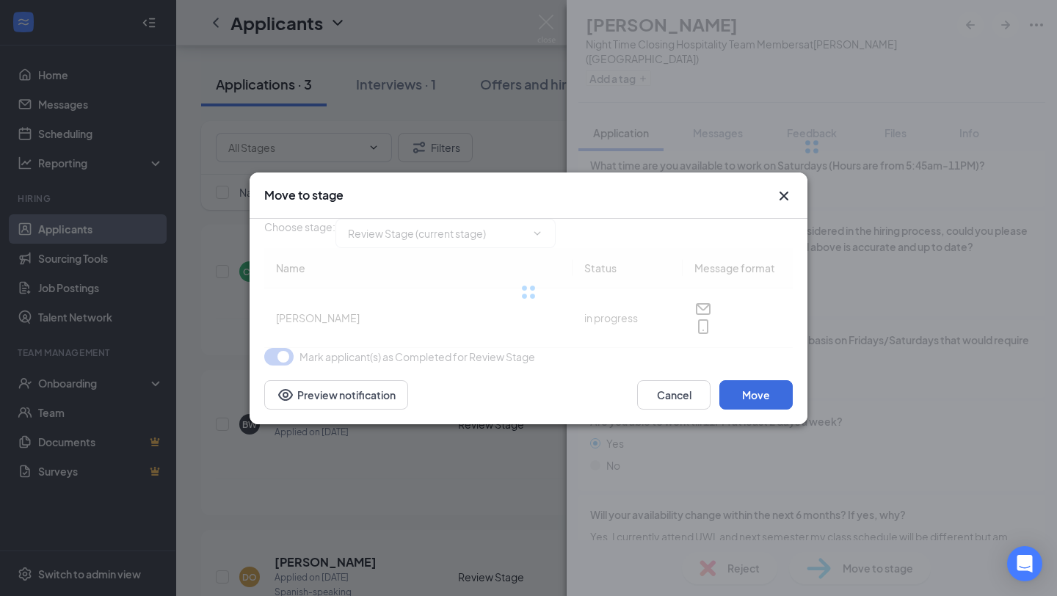
type input "Onsite Interview (next stage)"
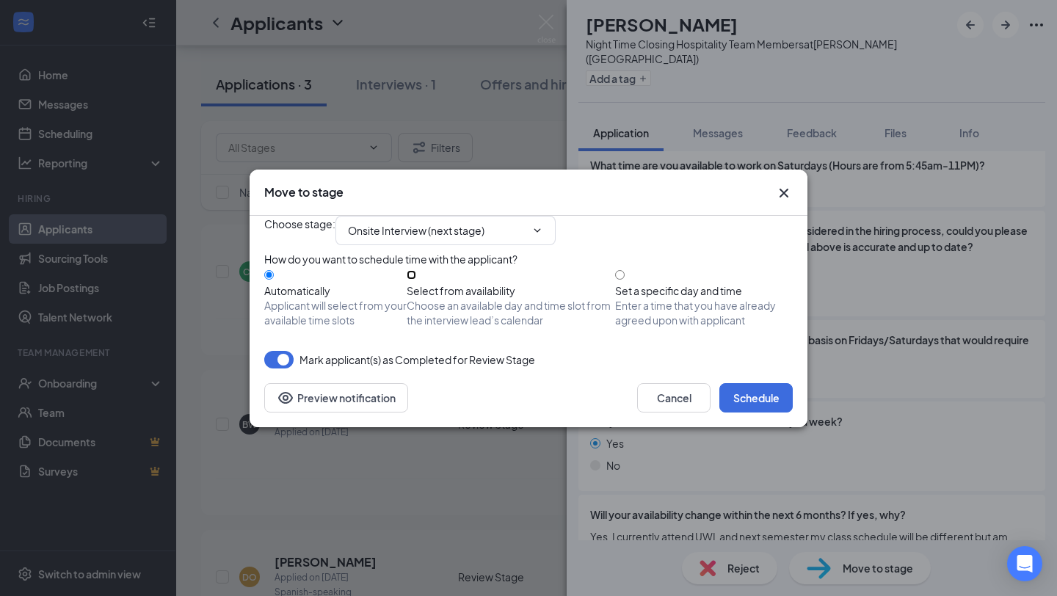
click at [416, 275] on input "Select from availability Choose an available day and time slot from the intervi…" at bounding box center [412, 275] width 10 height 10
radio input "true"
radio input "false"
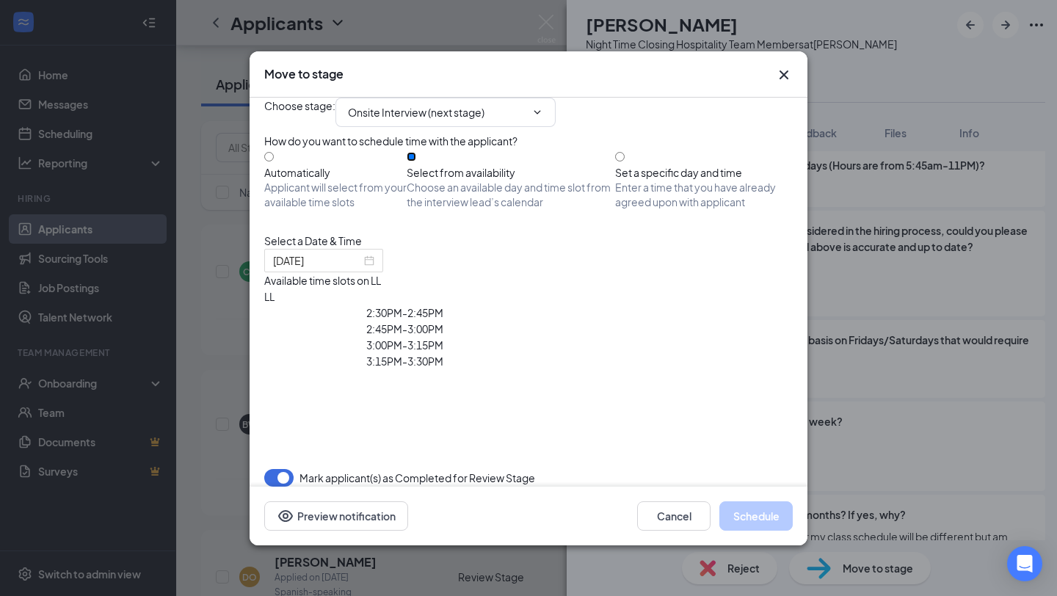
type input "[DATE]"
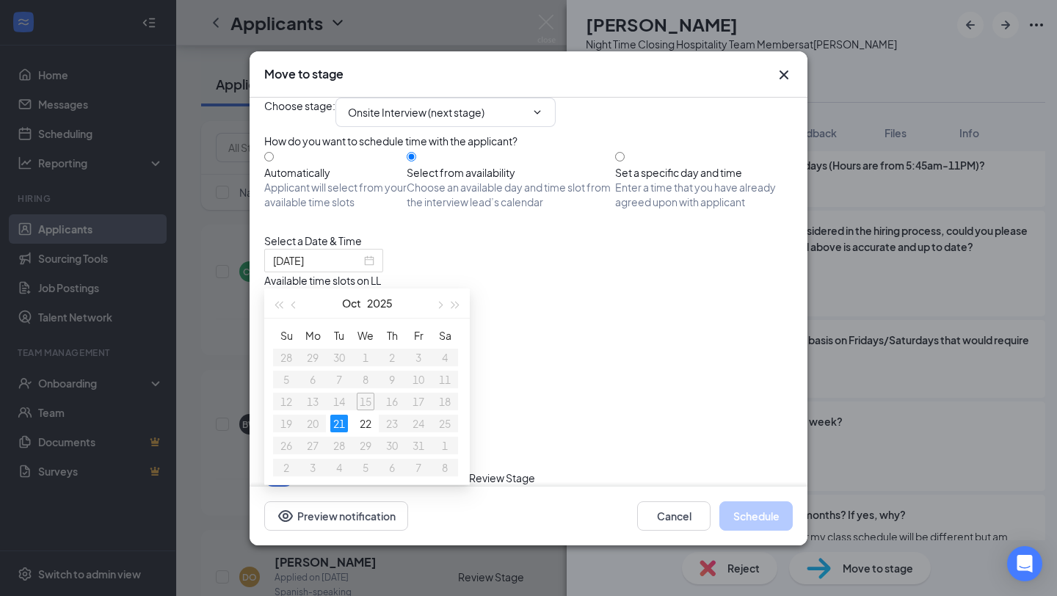
click at [546, 321] on div "2:30PM - 2:45PM" at bounding box center [404, 313] width 281 height 16
click at [749, 519] on button "Schedule" at bounding box center [756, 515] width 73 height 29
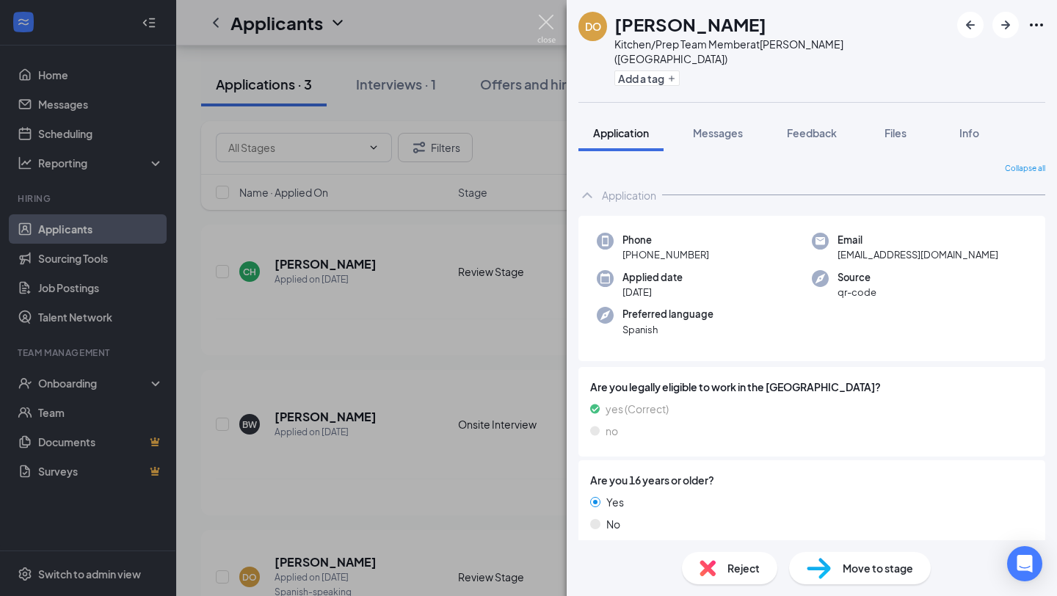
click at [547, 21] on img at bounding box center [546, 29] width 18 height 29
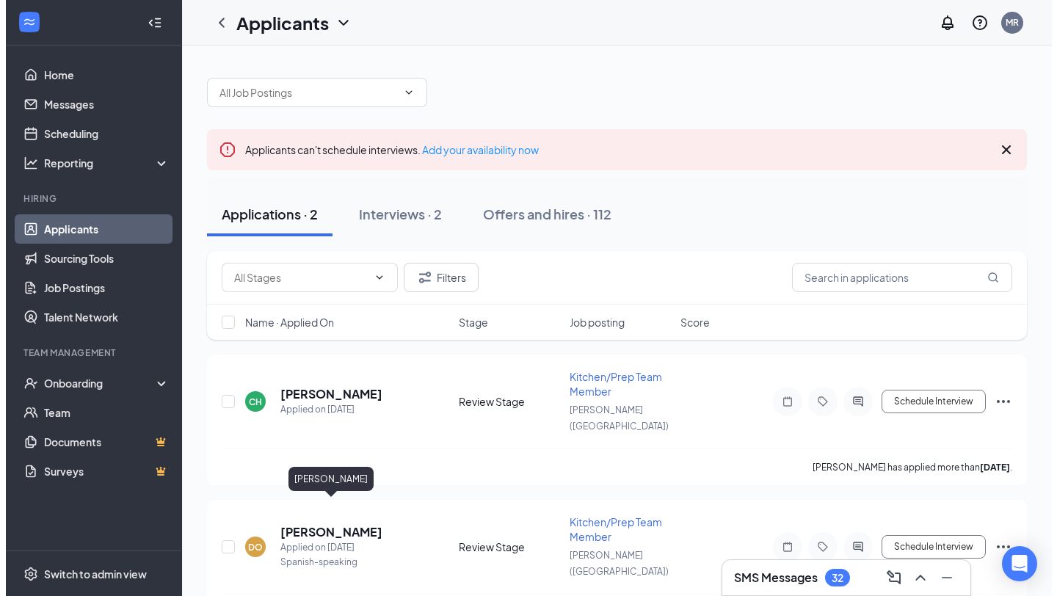
scroll to position [20, 0]
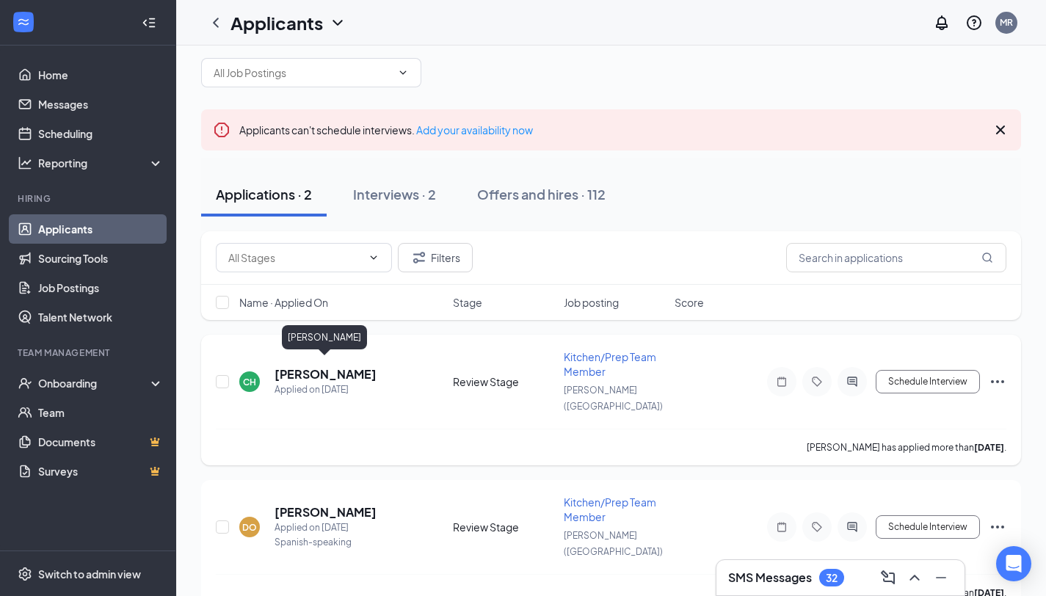
click at [341, 366] on h5 "[PERSON_NAME]" at bounding box center [326, 374] width 102 height 16
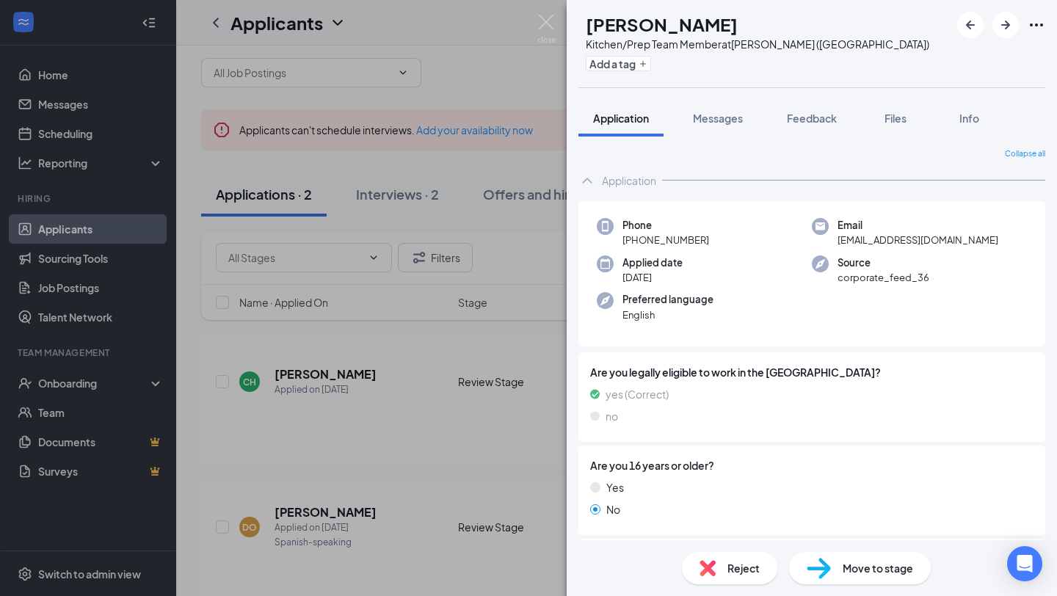
click at [744, 569] on span "Reject" at bounding box center [744, 568] width 32 height 16
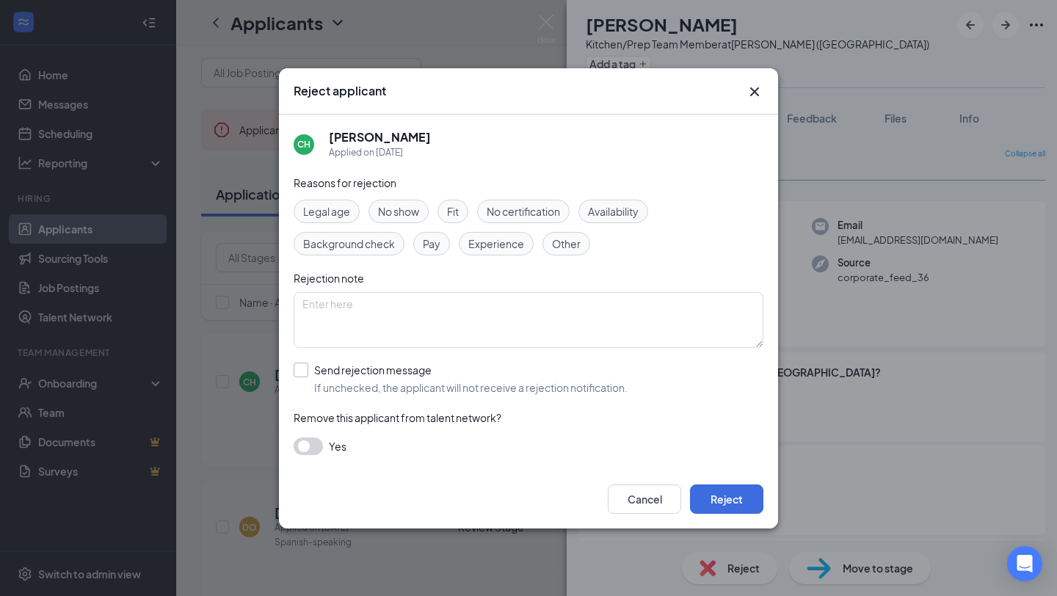
click at [300, 369] on input "Send rejection message If unchecked, the applicant will not receive a rejection…" at bounding box center [461, 379] width 334 height 32
checkbox input "true"
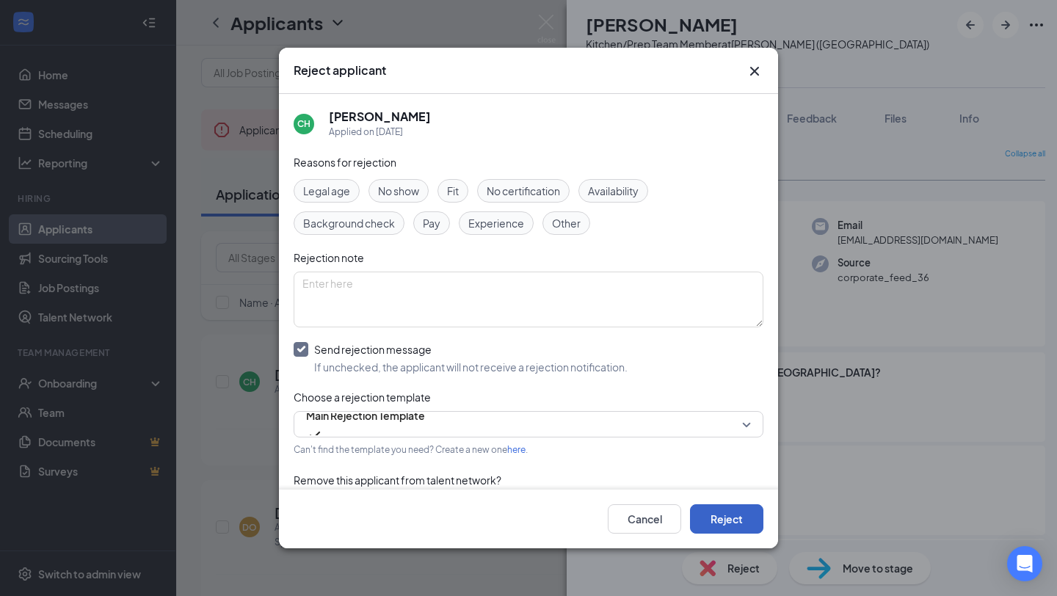
click at [744, 521] on button "Reject" at bounding box center [726, 518] width 73 height 29
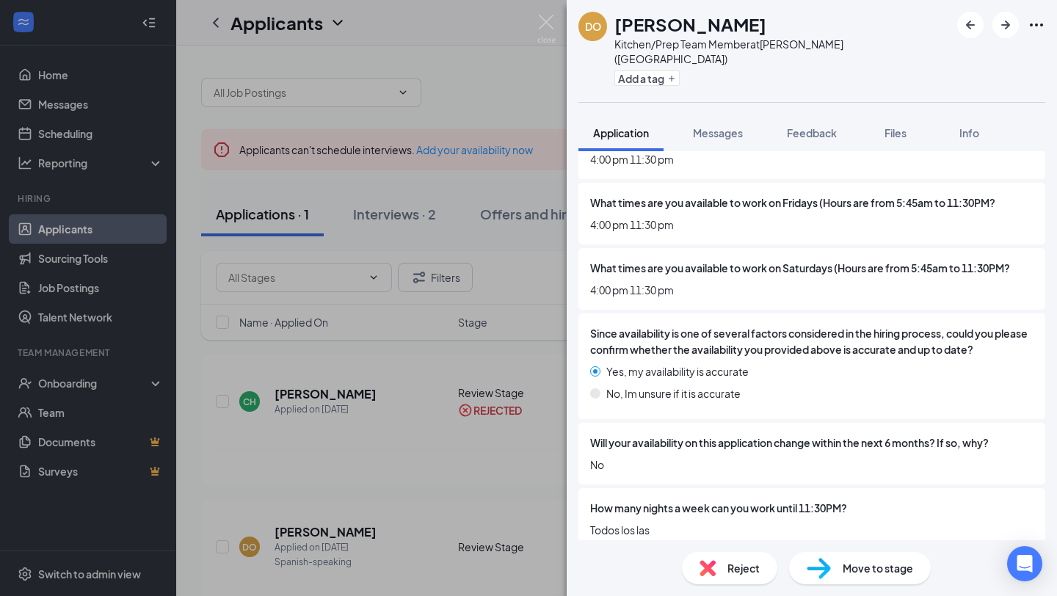
scroll to position [1993, 0]
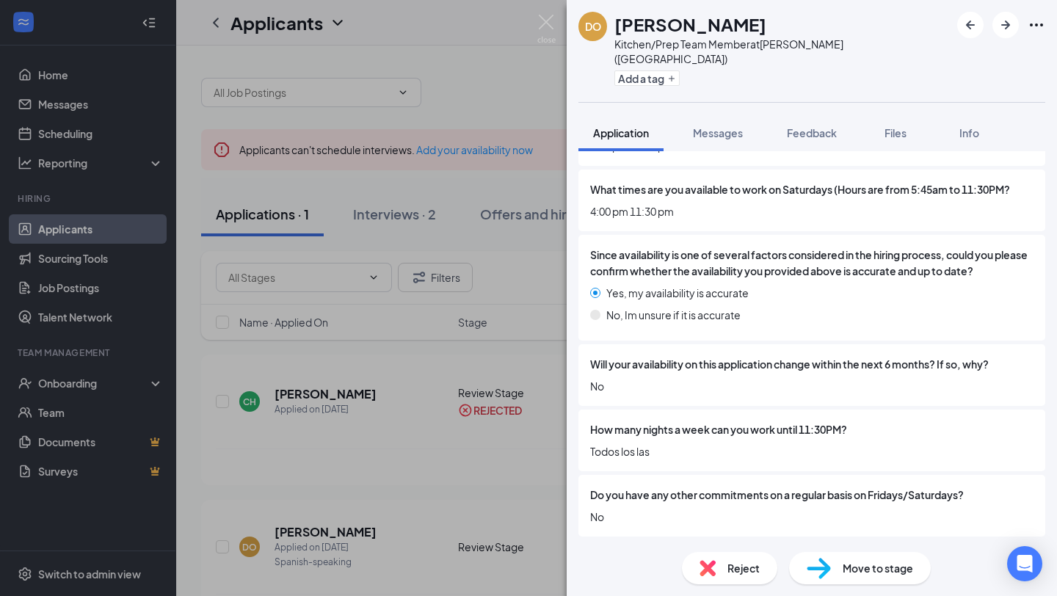
click at [855, 570] on span "Move to stage" at bounding box center [878, 568] width 70 height 16
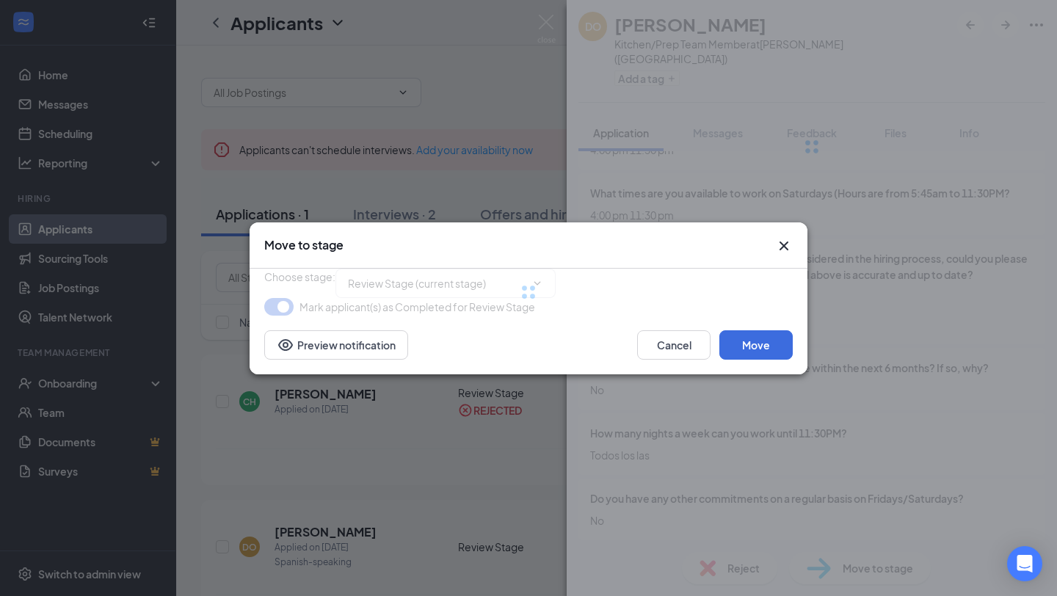
type input "Onsite Interview (next stage)"
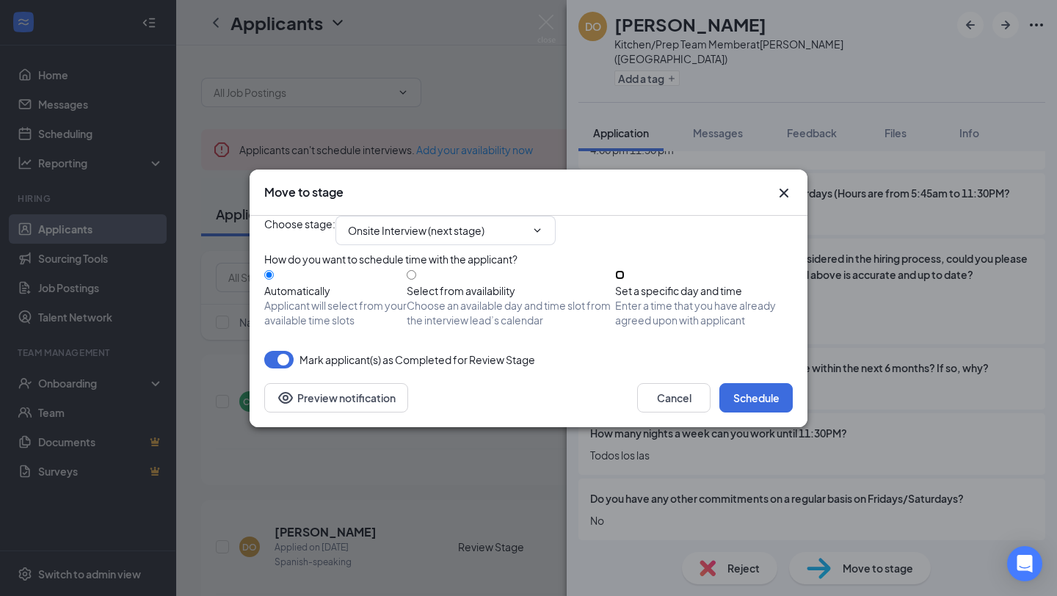
click at [625, 275] on input "Set a specific day and time Enter a time that you have already agreed upon with…" at bounding box center [620, 275] width 10 height 10
radio input "true"
radio input "false"
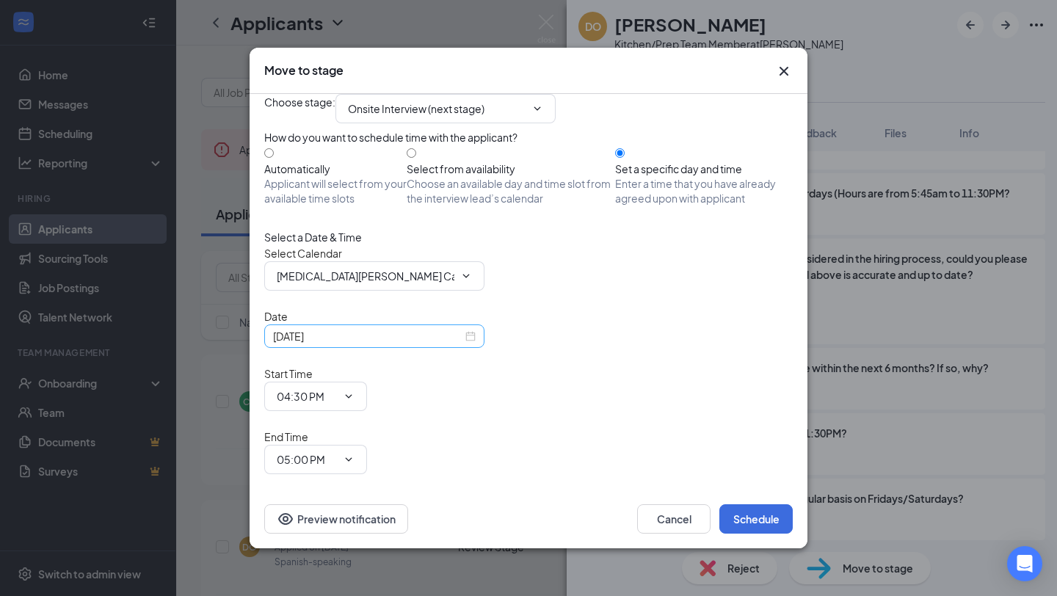
click at [450, 344] on input "[DATE]" at bounding box center [367, 336] width 189 height 16
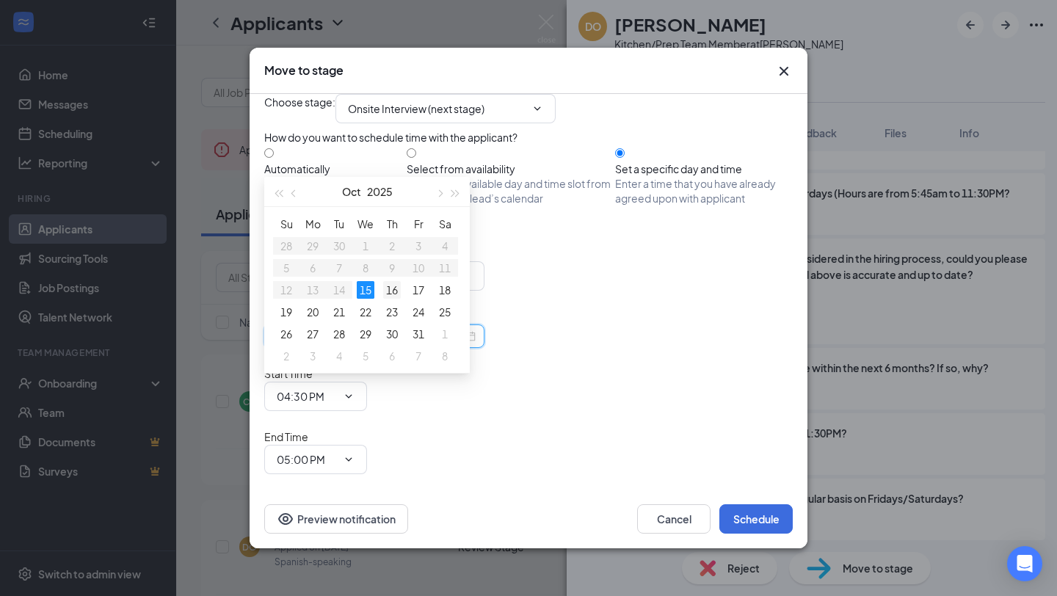
type input "[DATE]"
click at [392, 289] on div "16" at bounding box center [392, 290] width 18 height 18
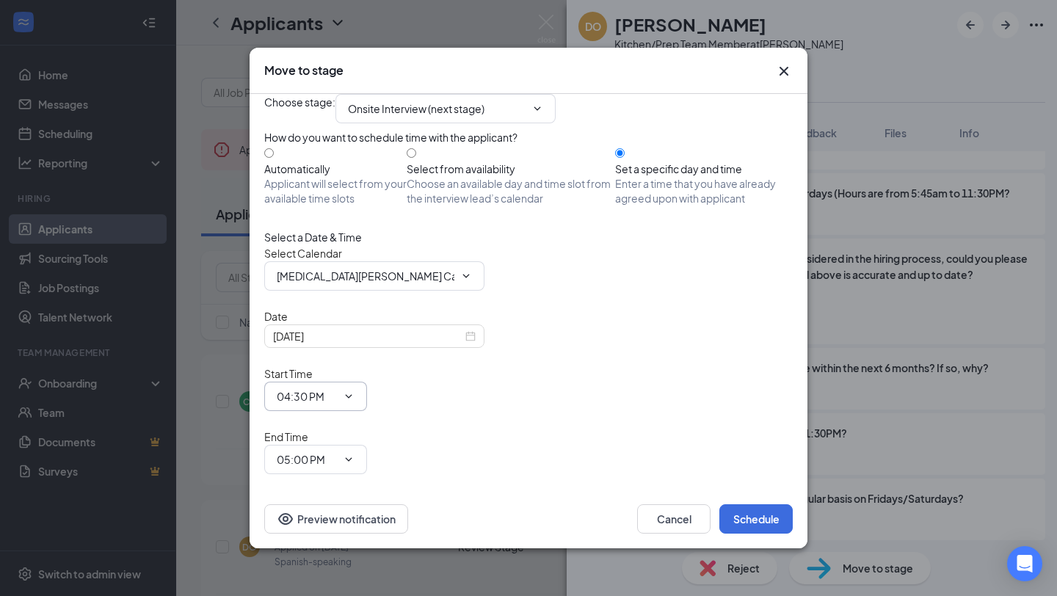
click at [355, 392] on icon "ChevronDown" at bounding box center [349, 397] width 12 height 12
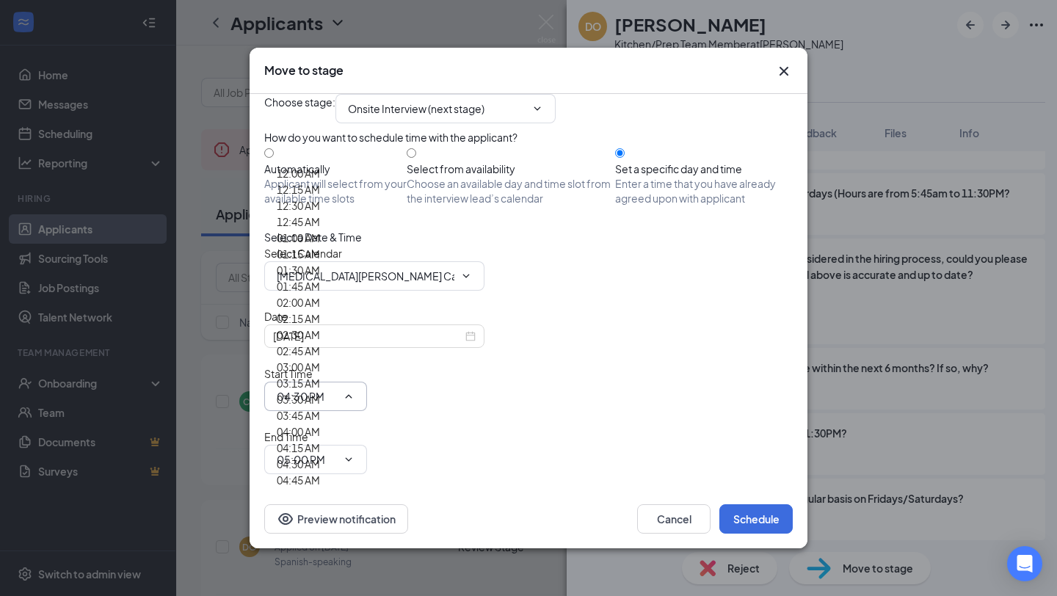
scroll to position [2180, 0]
type input "05:00 PM"
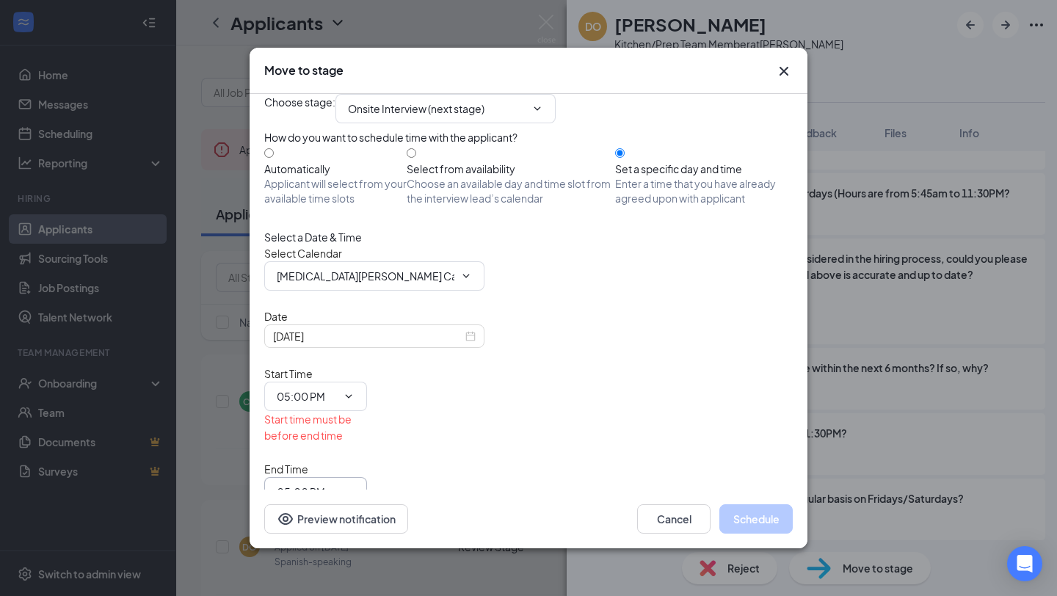
click at [355, 486] on icon "ChevronDown" at bounding box center [349, 492] width 12 height 12
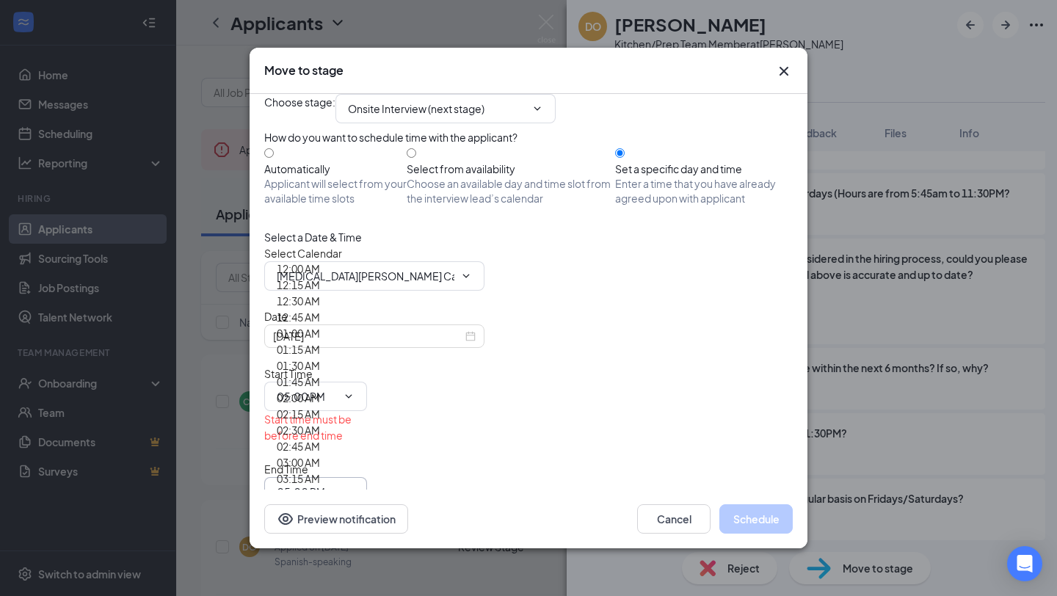
scroll to position [2193, 0]
type input "05:30 PM"
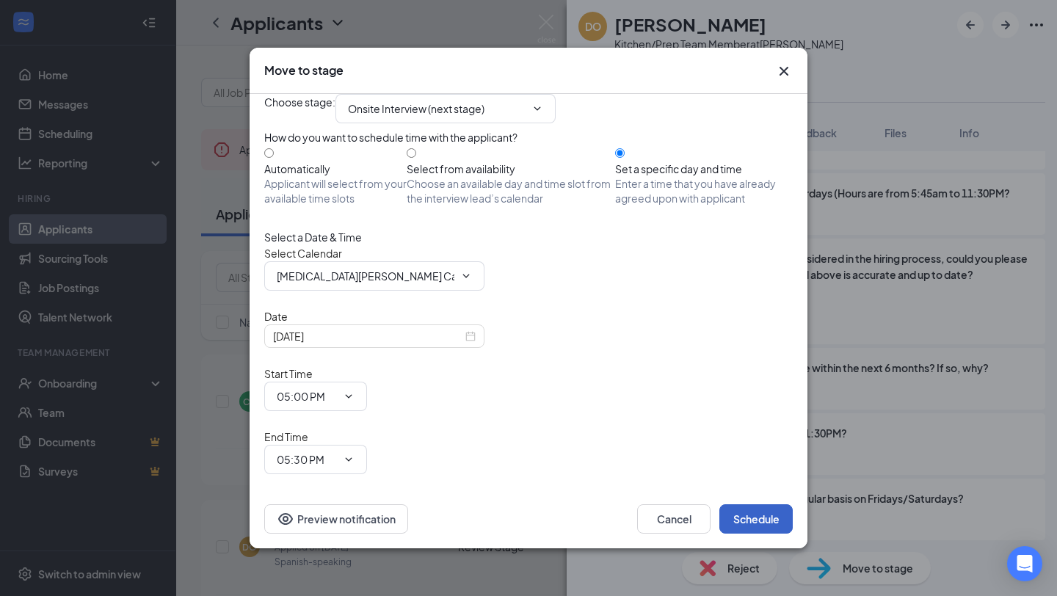
click at [748, 504] on button "Schedule" at bounding box center [756, 518] width 73 height 29
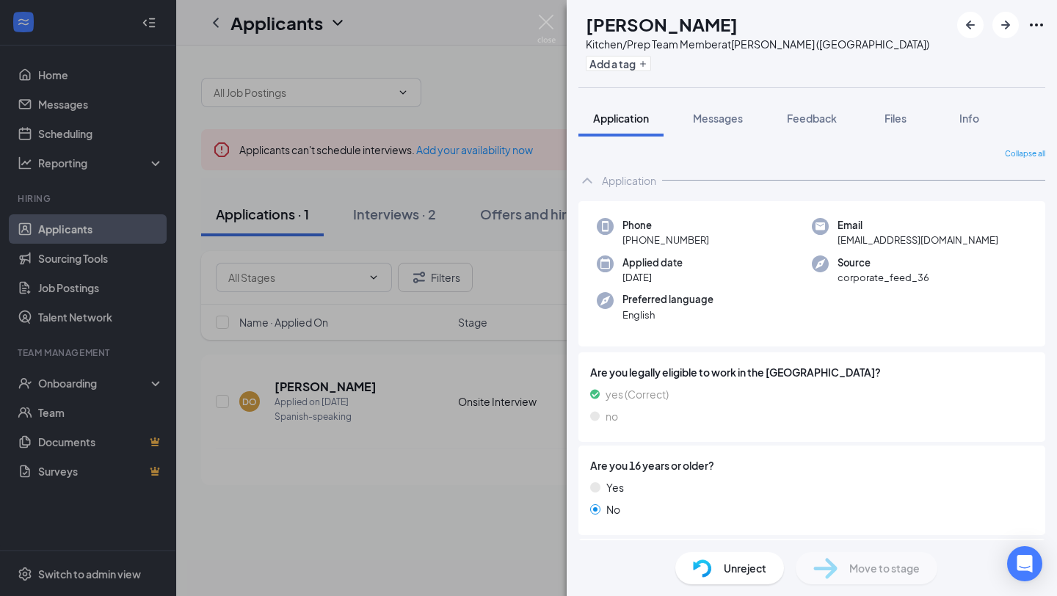
scroll to position [63, 0]
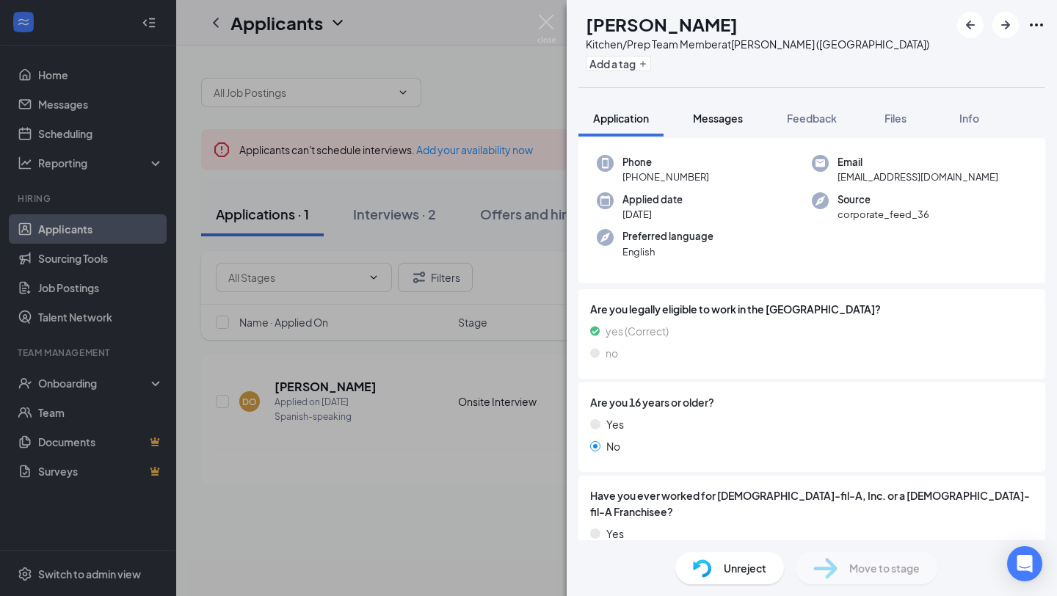
click at [726, 121] on span "Messages" at bounding box center [718, 118] width 50 height 13
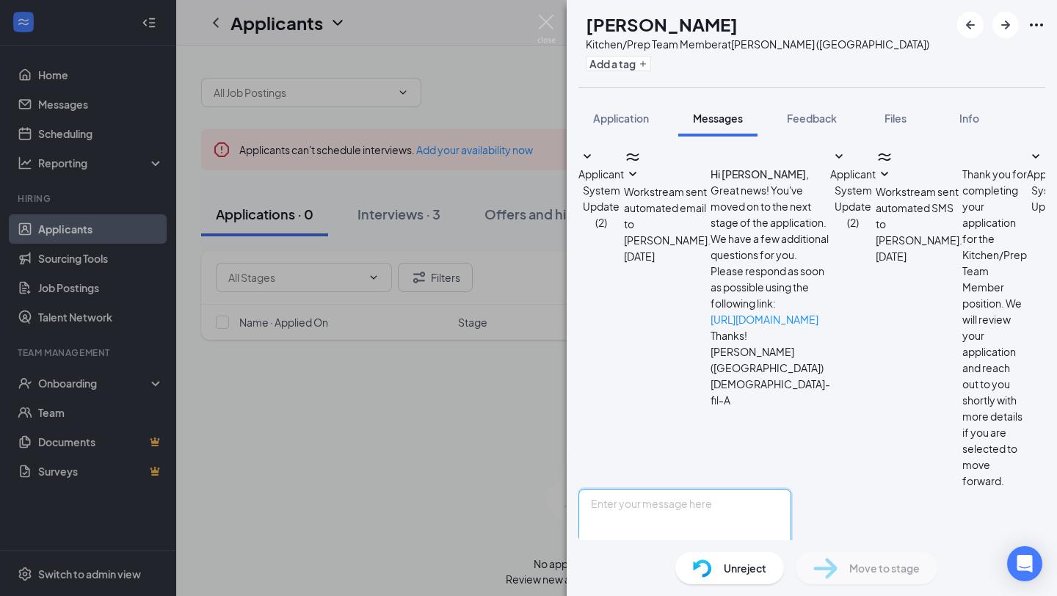
click at [673, 489] on textarea at bounding box center [685, 533] width 213 height 88
type textarea "Buenas Tardes [PERSON_NAME]"
click at [622, 118] on span "Application" at bounding box center [621, 118] width 56 height 13
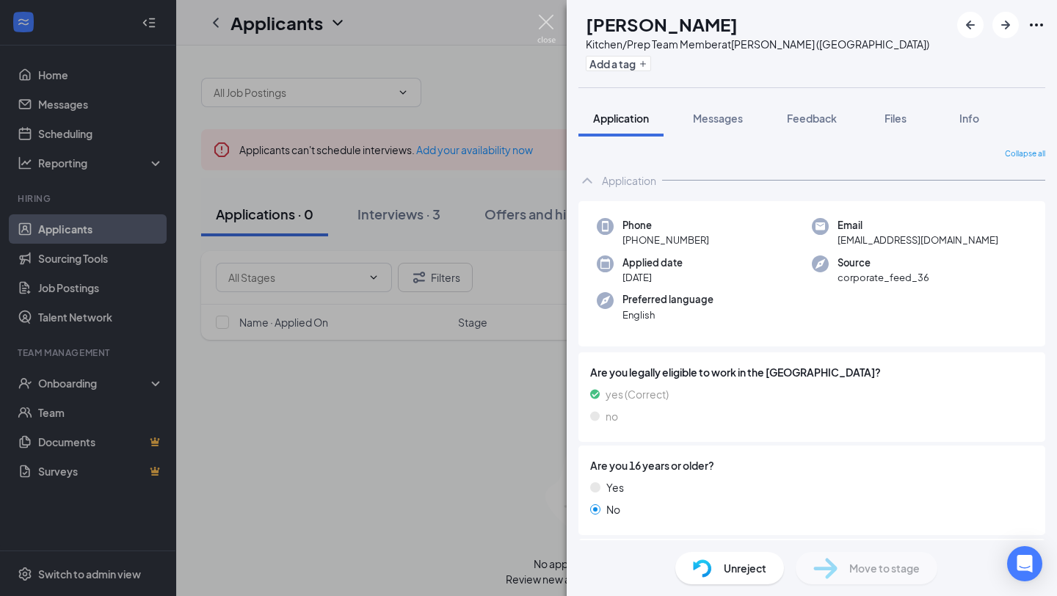
click at [542, 19] on img at bounding box center [546, 29] width 18 height 29
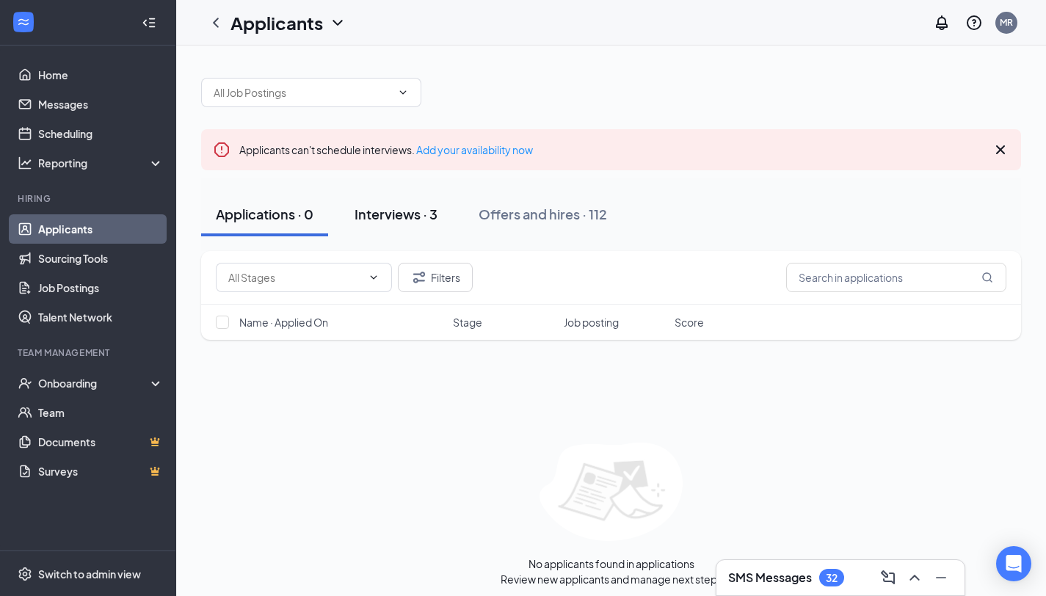
click at [410, 217] on div "Interviews · 3" at bounding box center [396, 214] width 83 height 18
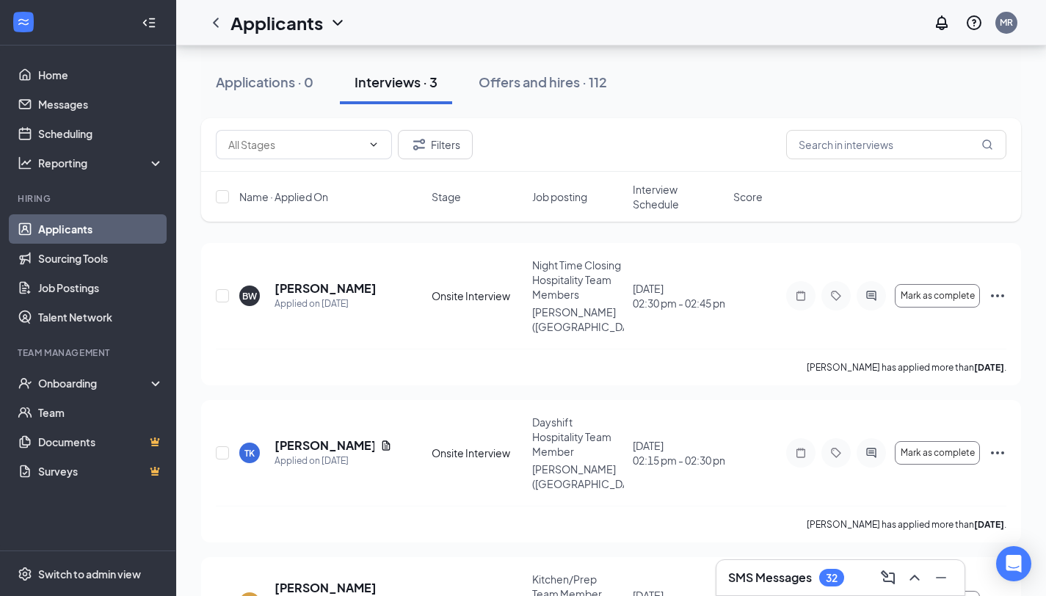
scroll to position [183, 0]
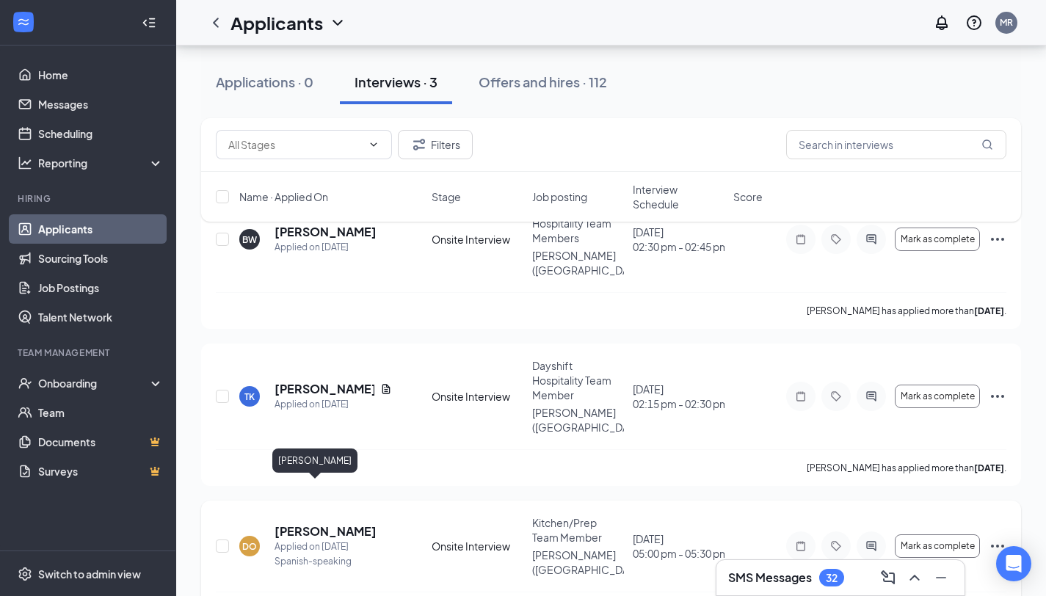
click at [294, 523] on h5 "[PERSON_NAME]" at bounding box center [326, 531] width 102 height 16
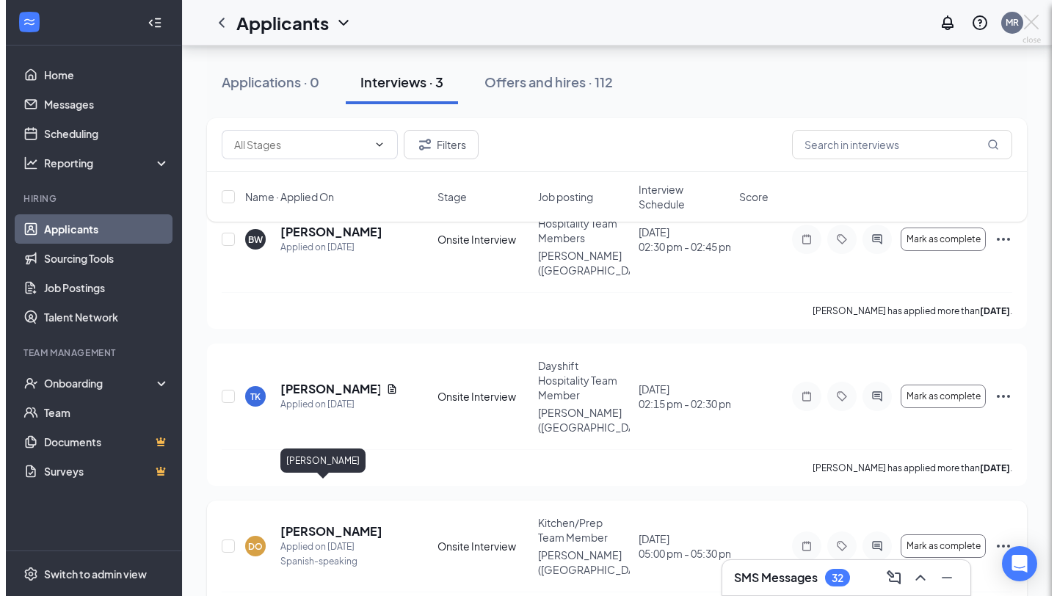
scroll to position [168, 0]
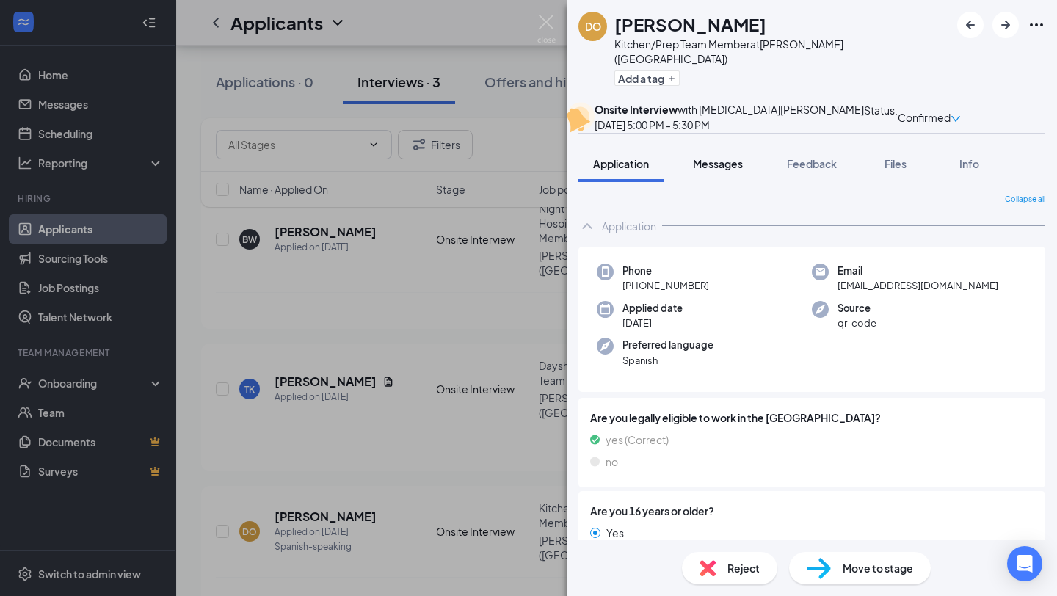
click at [721, 170] on span "Messages" at bounding box center [718, 163] width 50 height 13
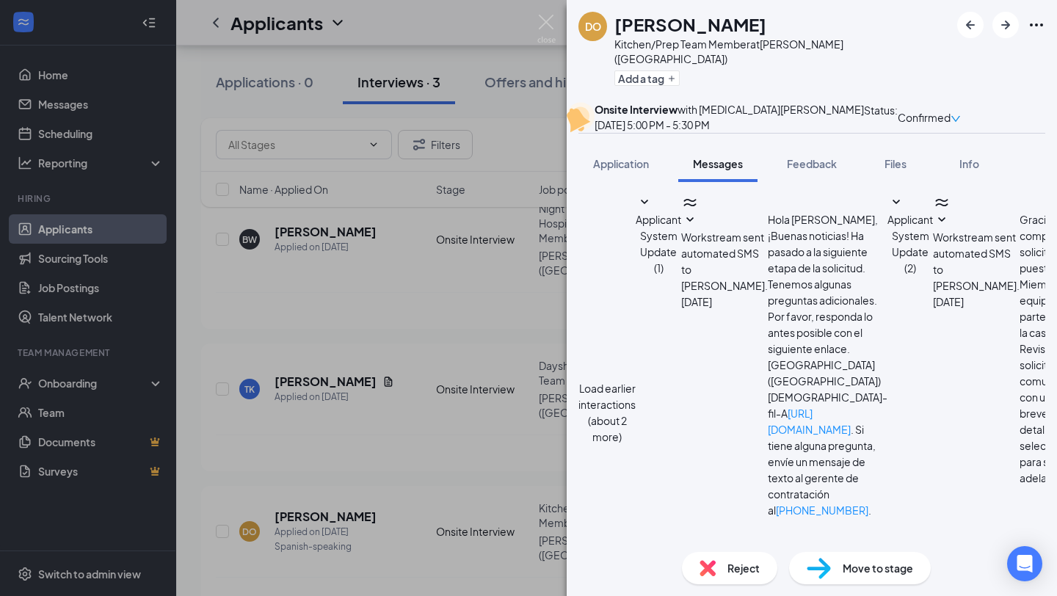
scroll to position [366, 0]
type textarea "[PERSON_NAME], estarias disponible para venir a una entrevista las 5;00-5:30 [D…"
